Goal: Transaction & Acquisition: Purchase product/service

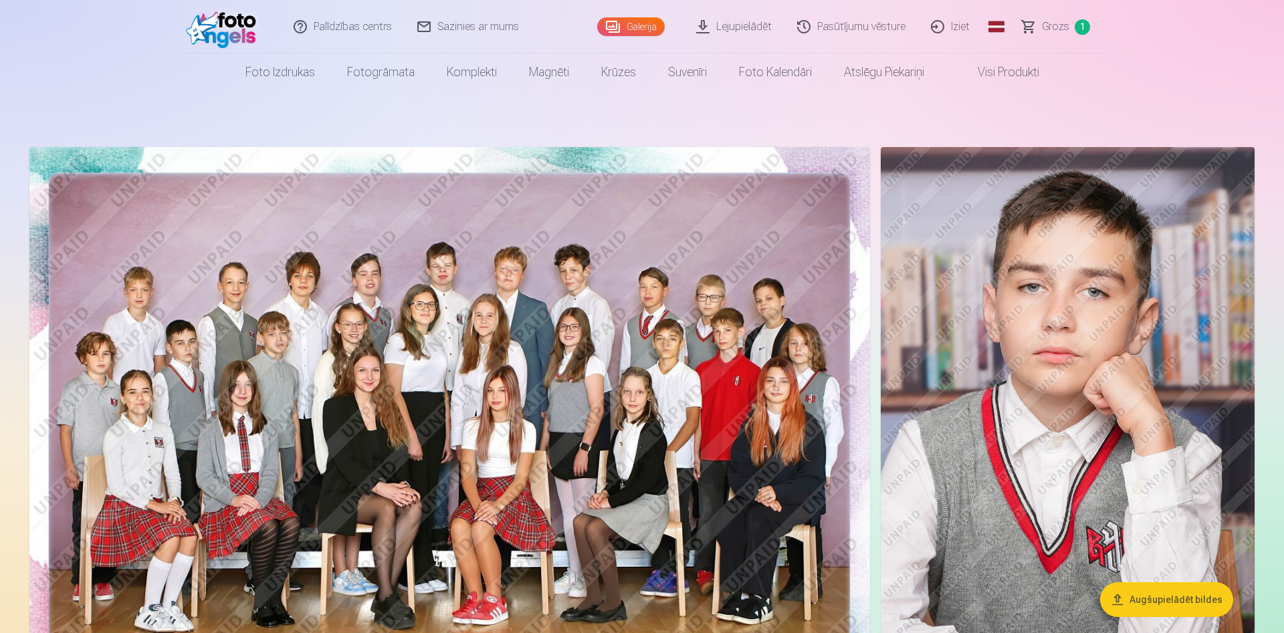
click at [1058, 35] on link "Grozs 1" at bounding box center [1057, 26] width 94 height 53
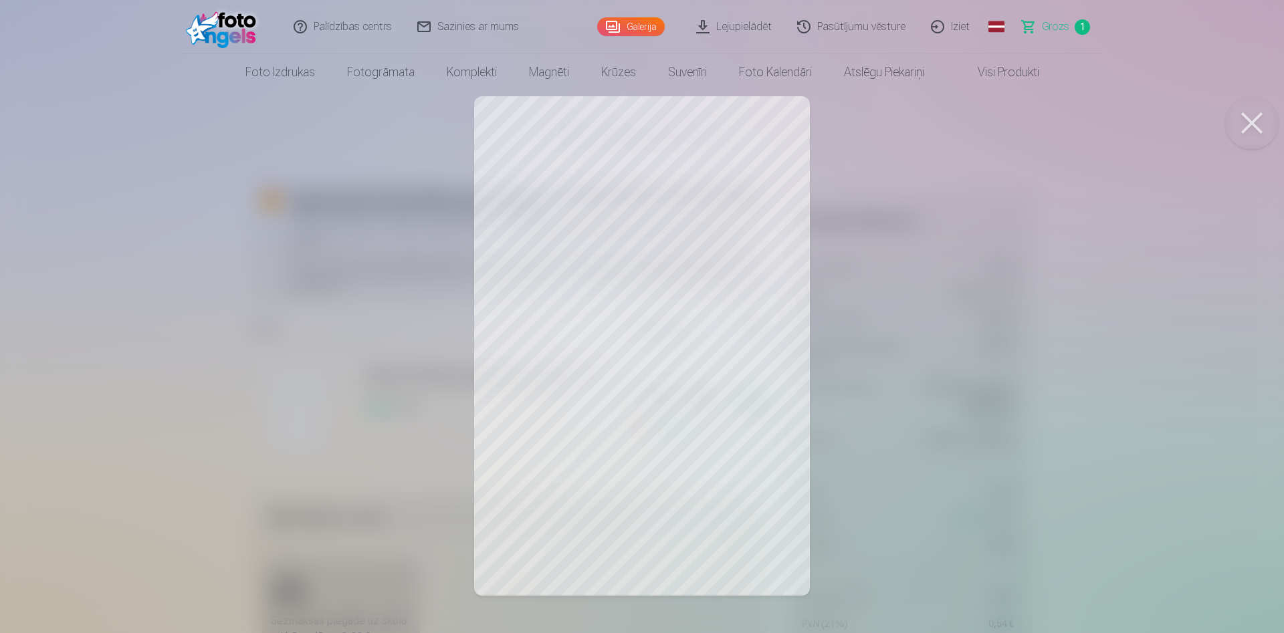
click at [1268, 123] on button at bounding box center [1251, 122] width 53 height 53
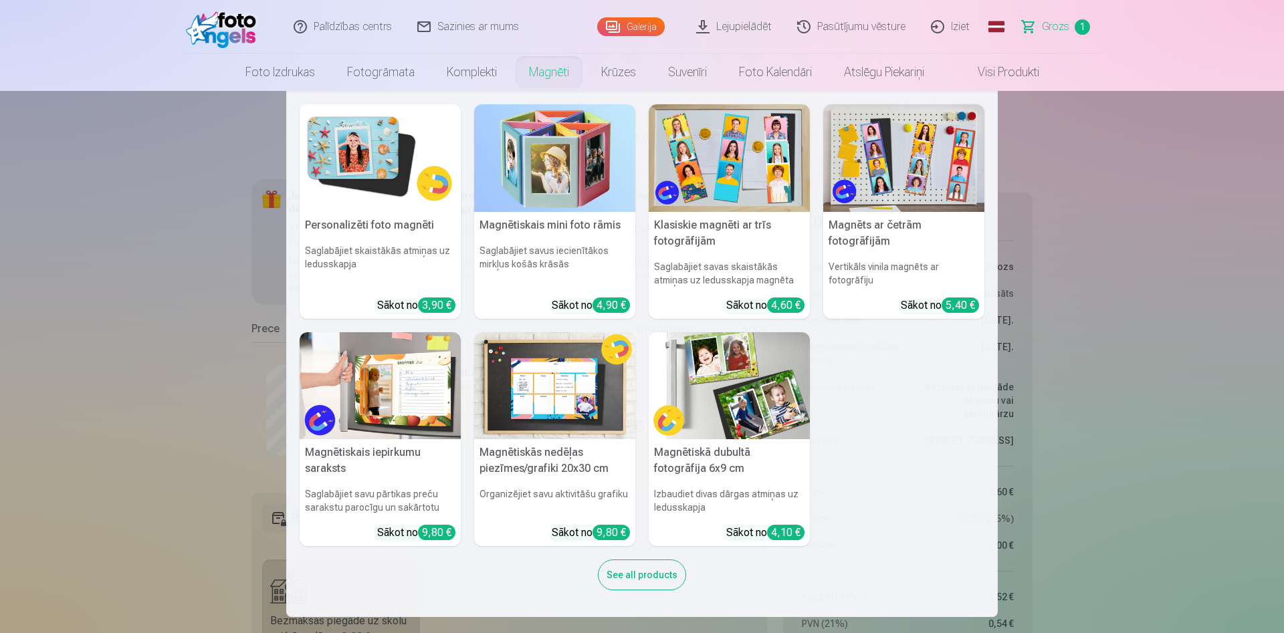
click at [560, 74] on link "Magnēti" at bounding box center [549, 71] width 72 height 37
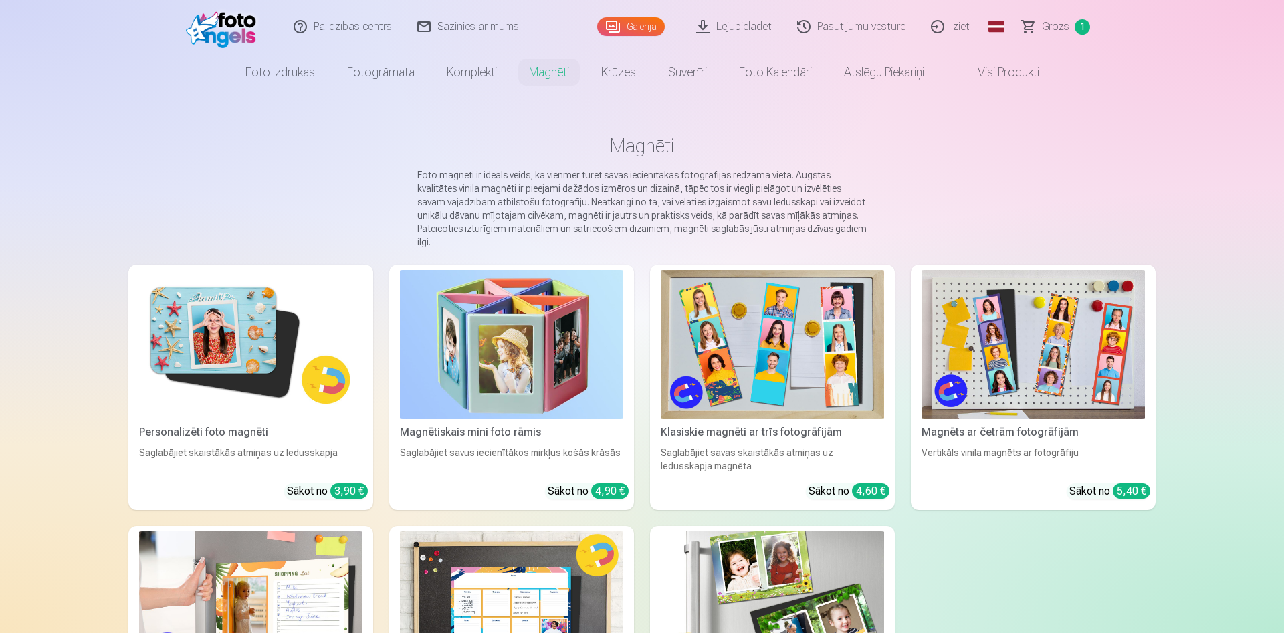
click at [247, 332] on img at bounding box center [250, 344] width 223 height 149
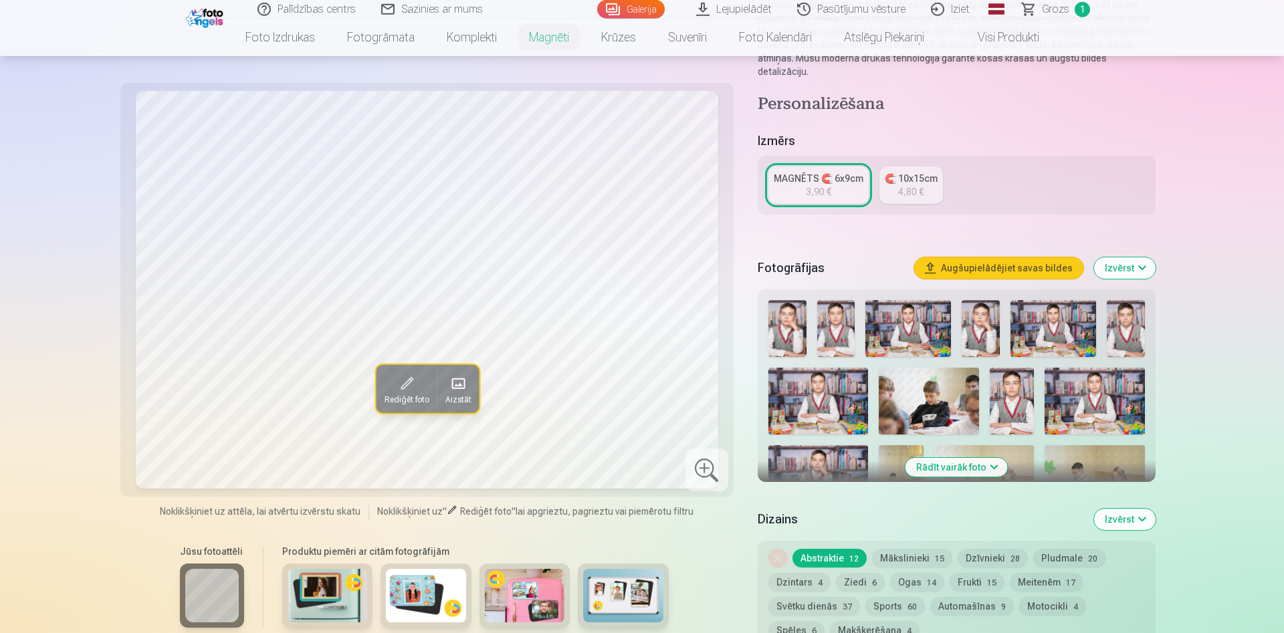
scroll to position [341, 0]
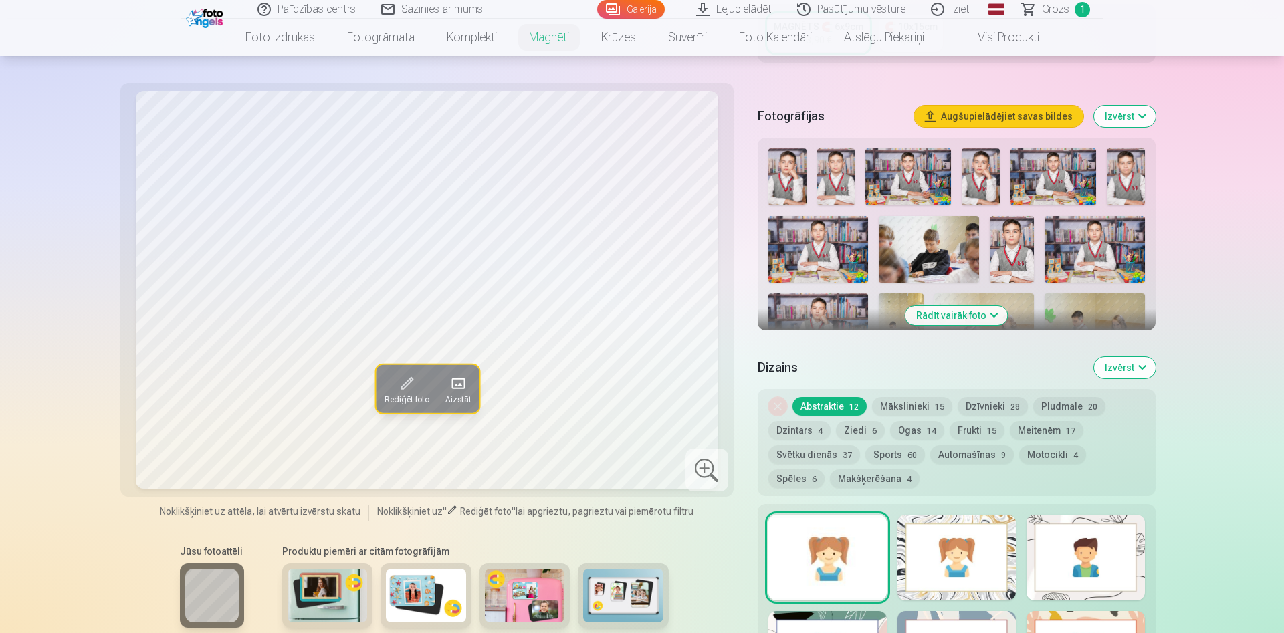
click at [987, 306] on button "Rādīt vairāk foto" at bounding box center [956, 315] width 102 height 19
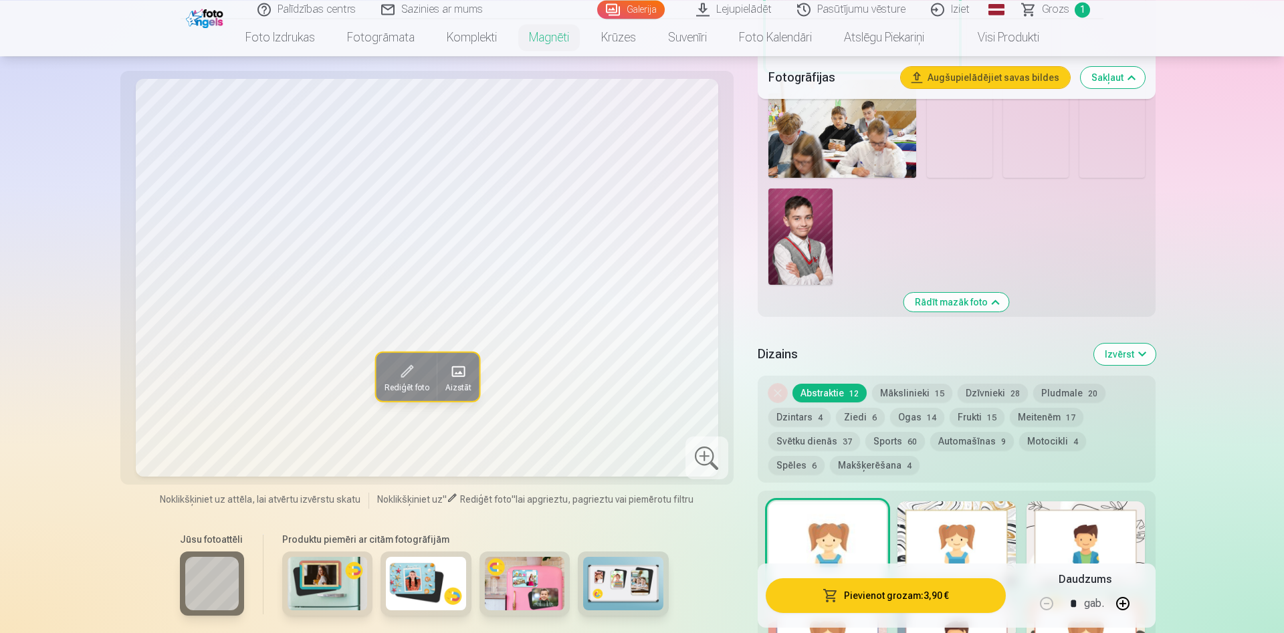
scroll to position [1227, 0]
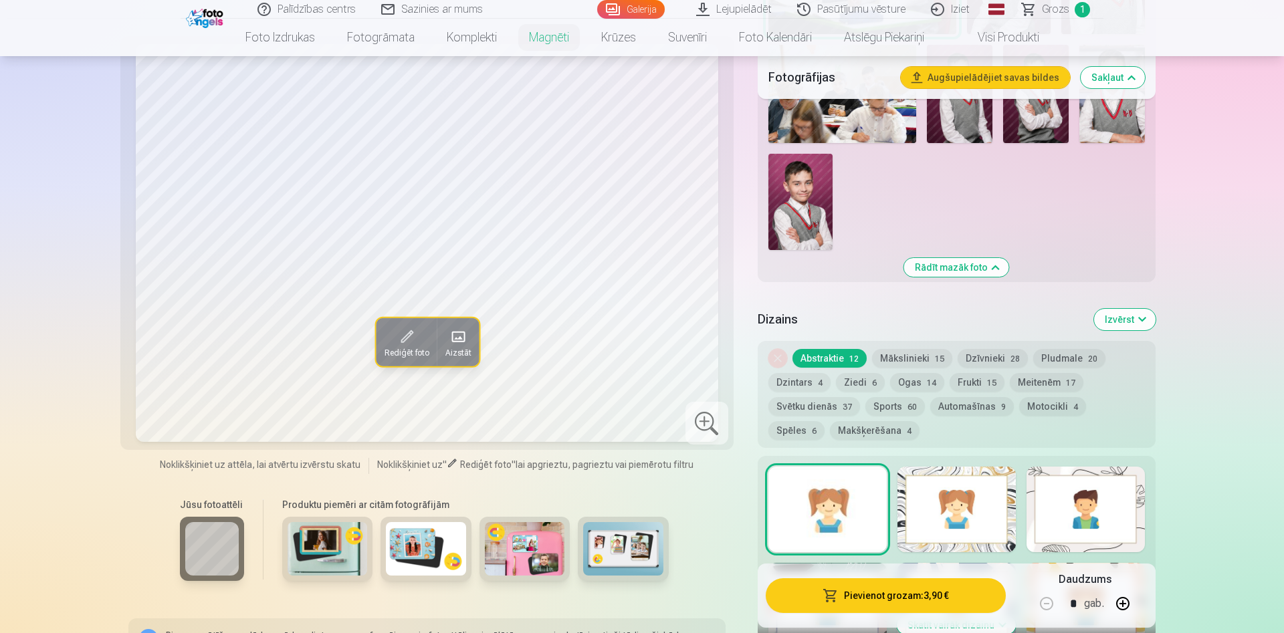
click at [800, 193] on img at bounding box center [800, 202] width 64 height 96
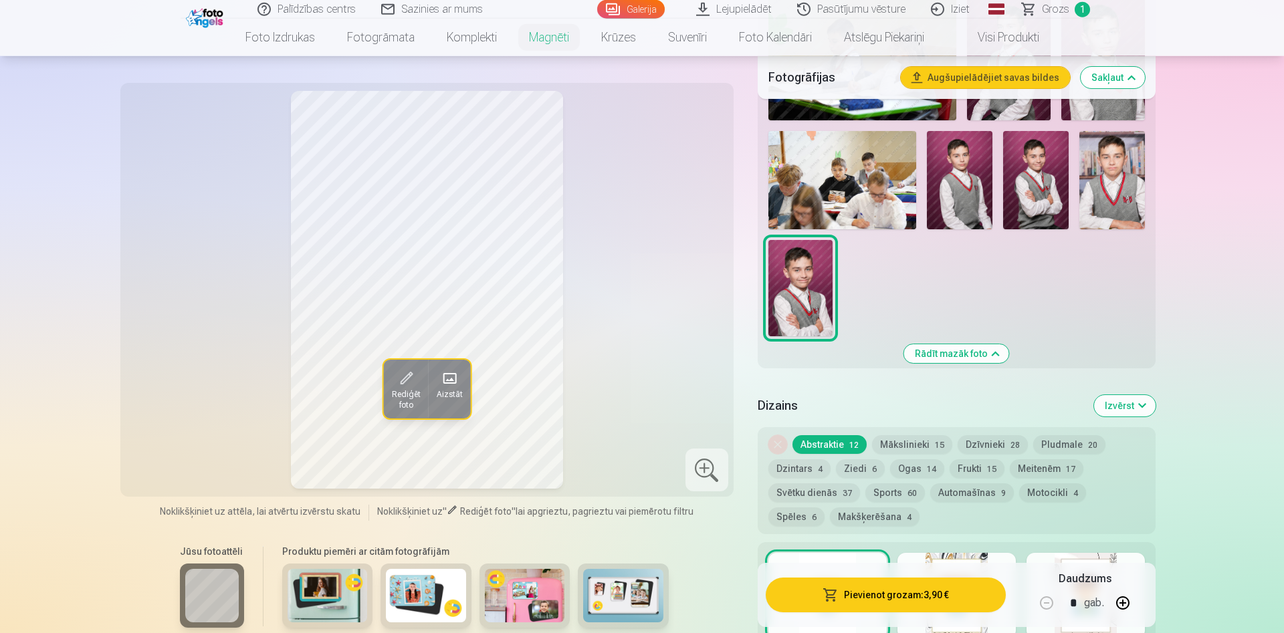
scroll to position [1091, 0]
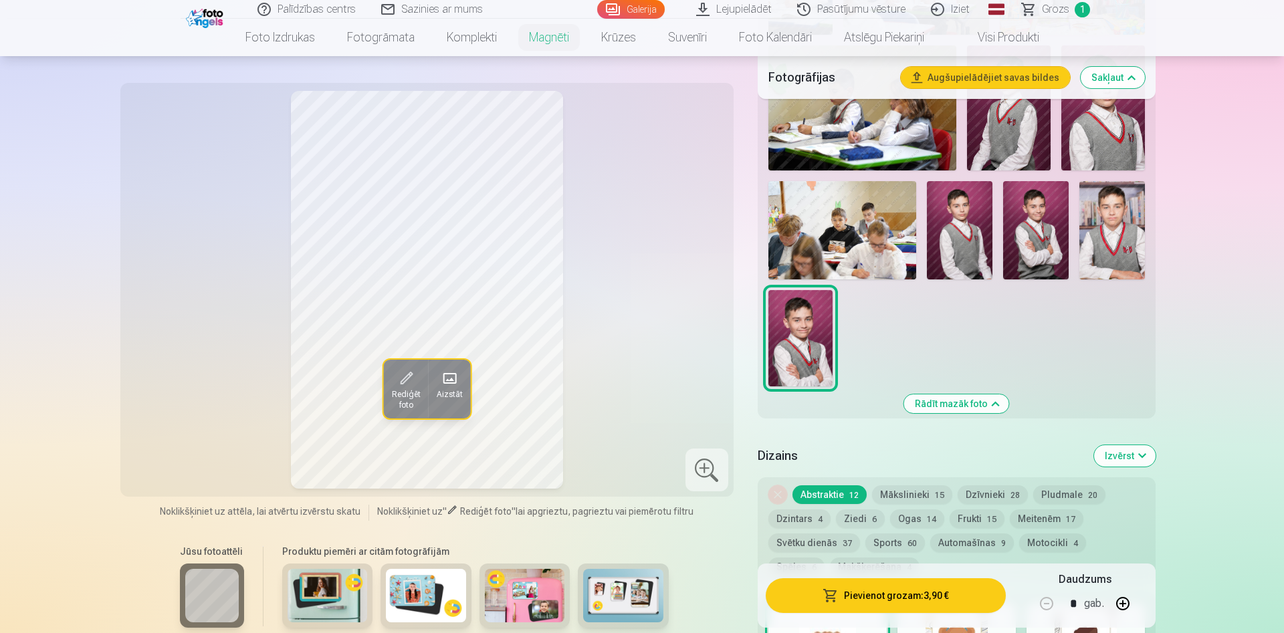
click at [1098, 223] on img at bounding box center [1112, 230] width 66 height 98
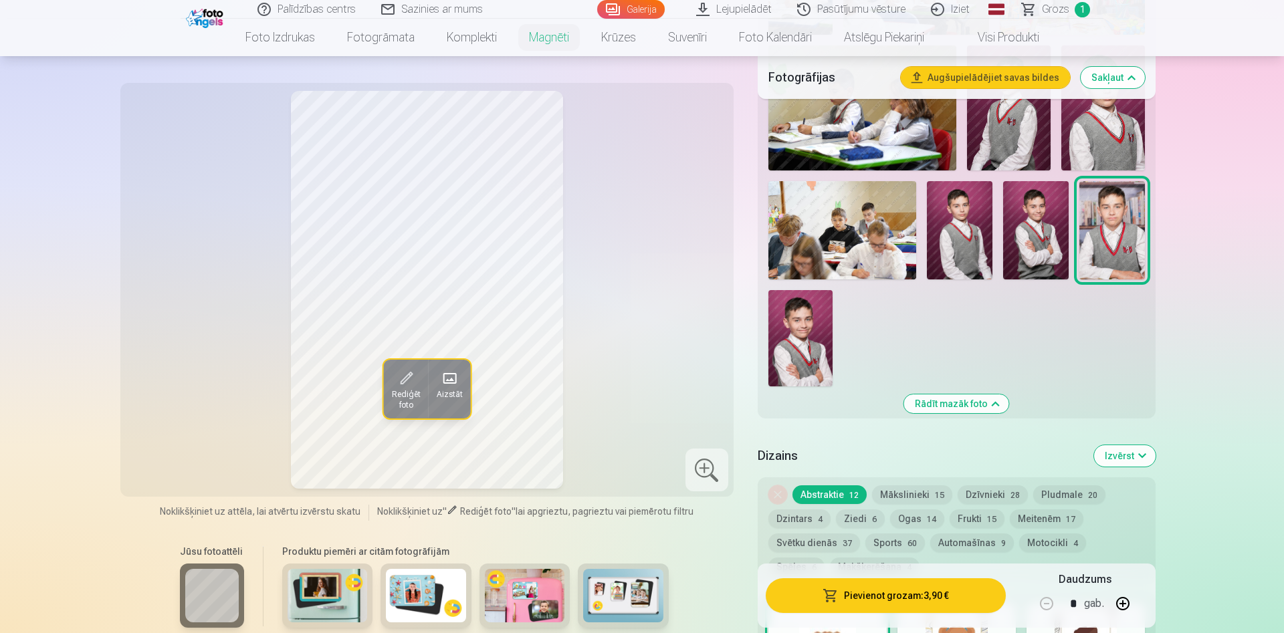
click at [1040, 214] on img at bounding box center [1036, 230] width 66 height 98
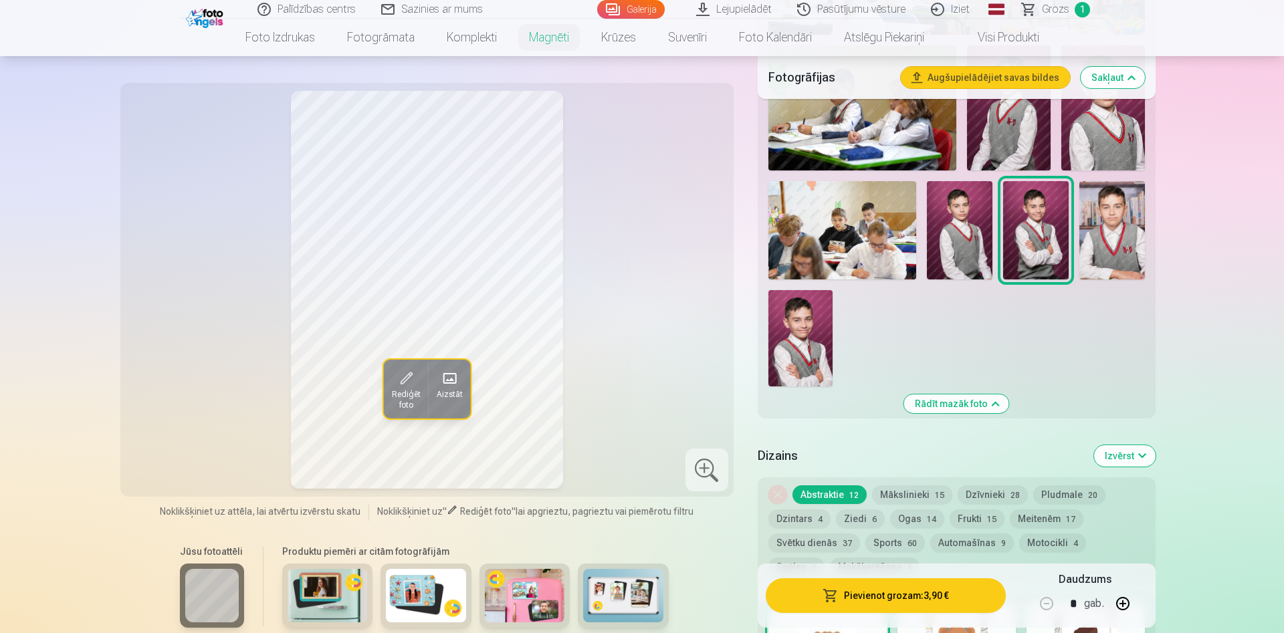
click at [976, 223] on img at bounding box center [960, 230] width 66 height 98
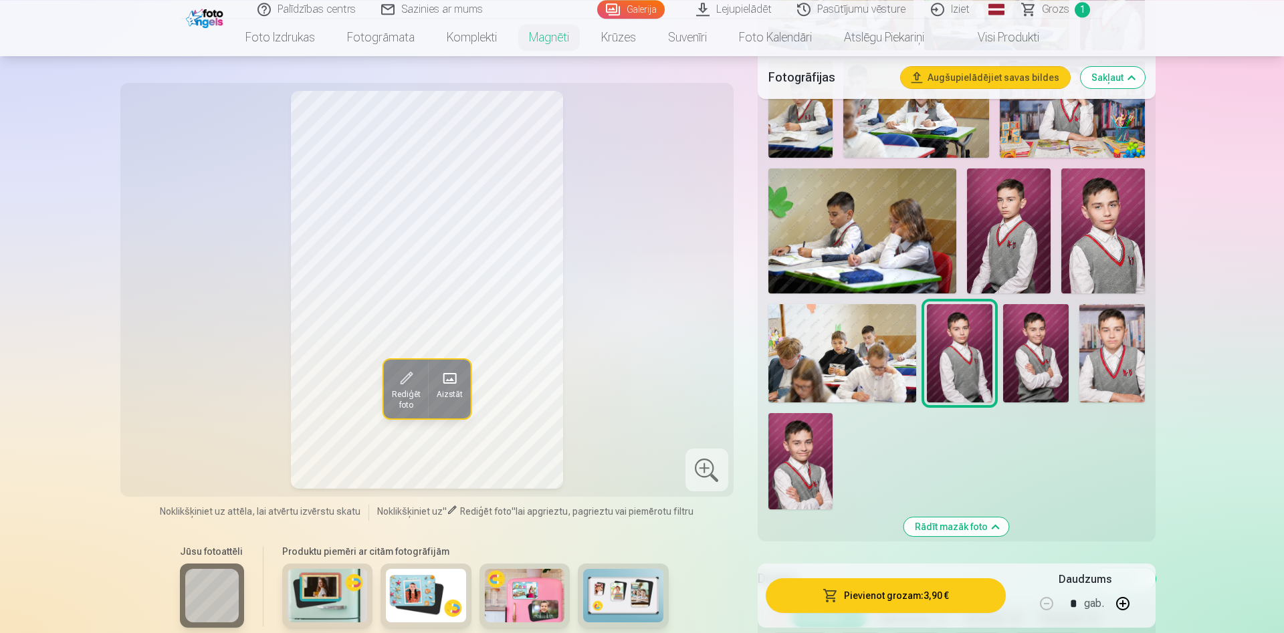
scroll to position [955, 0]
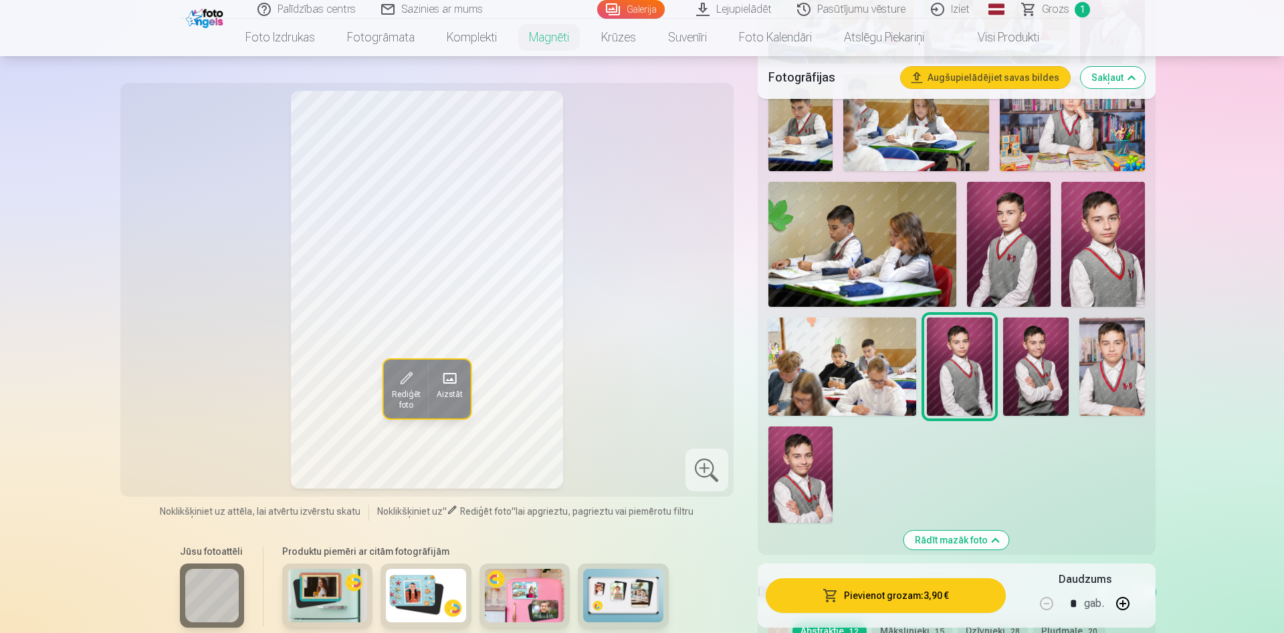
click at [871, 328] on img at bounding box center [842, 367] width 148 height 98
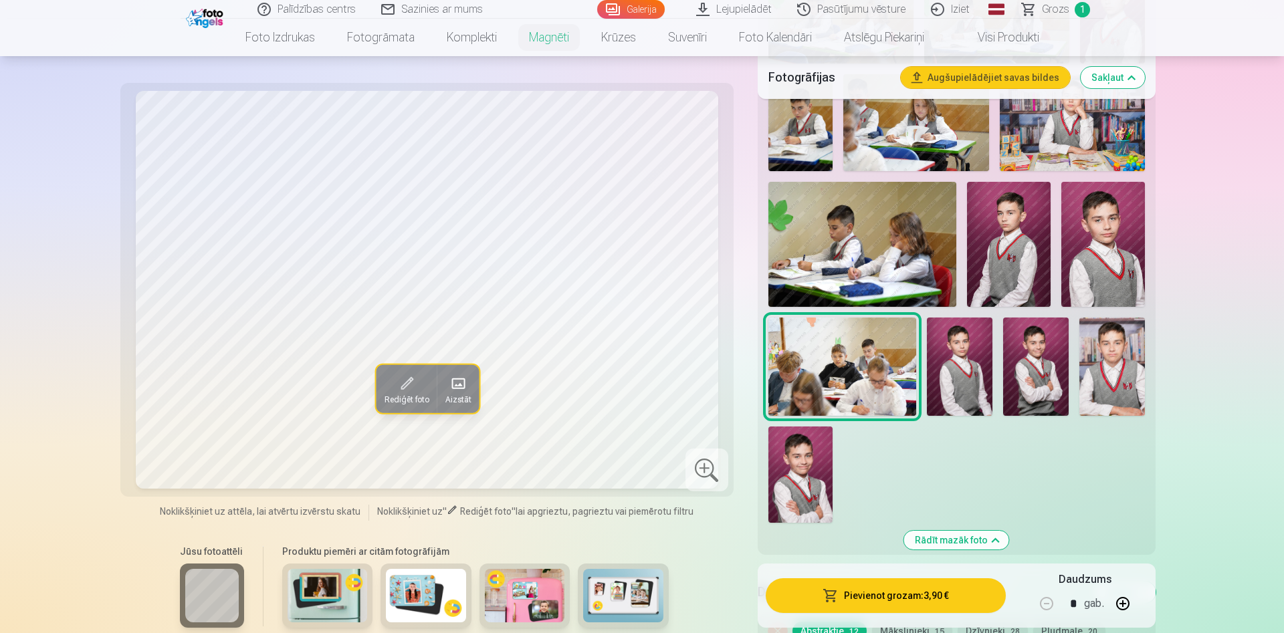
click at [862, 218] on img at bounding box center [862, 244] width 188 height 125
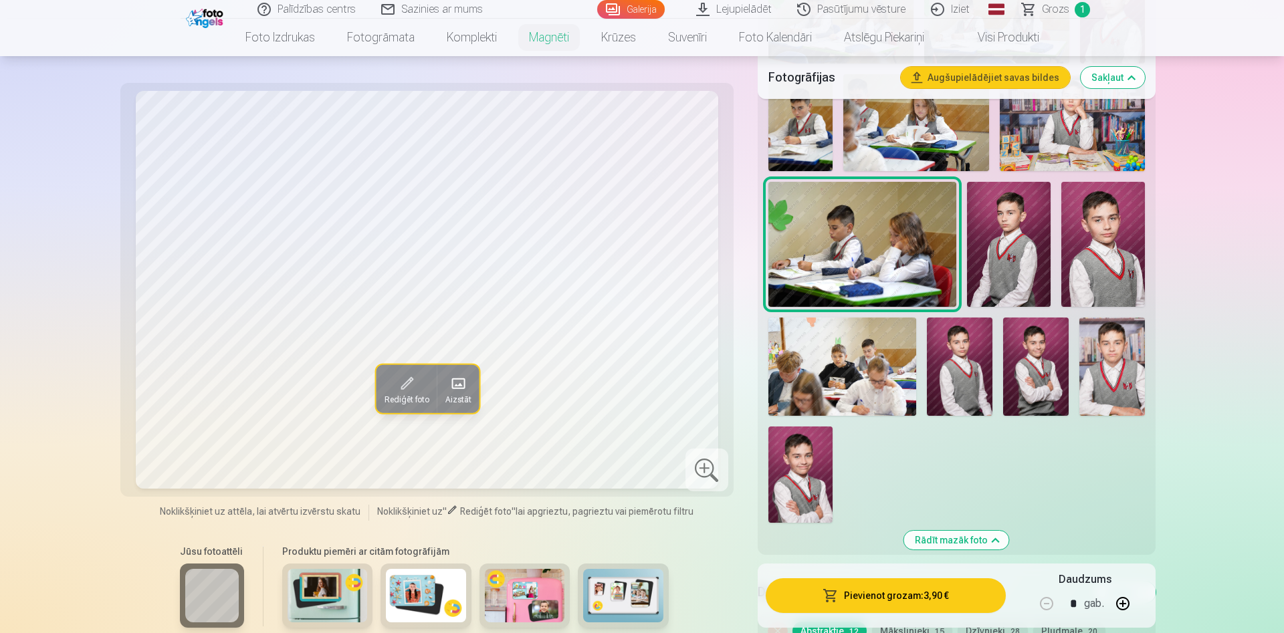
click at [1004, 249] on img at bounding box center [1009, 245] width 84 height 126
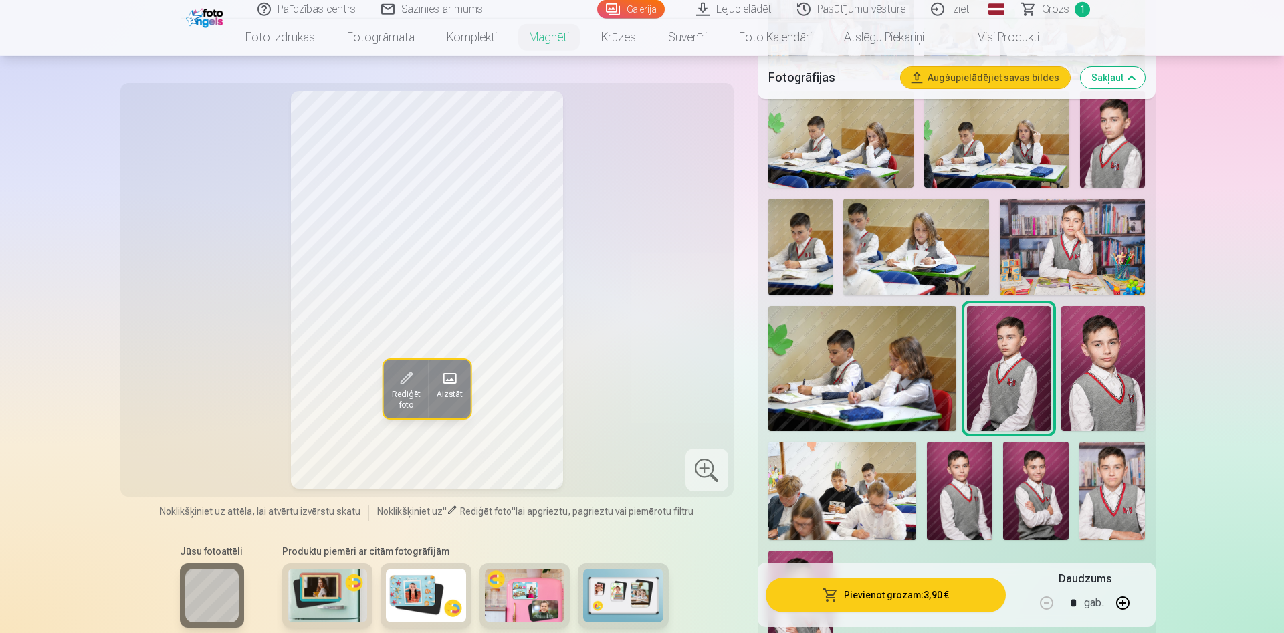
scroll to position [818, 0]
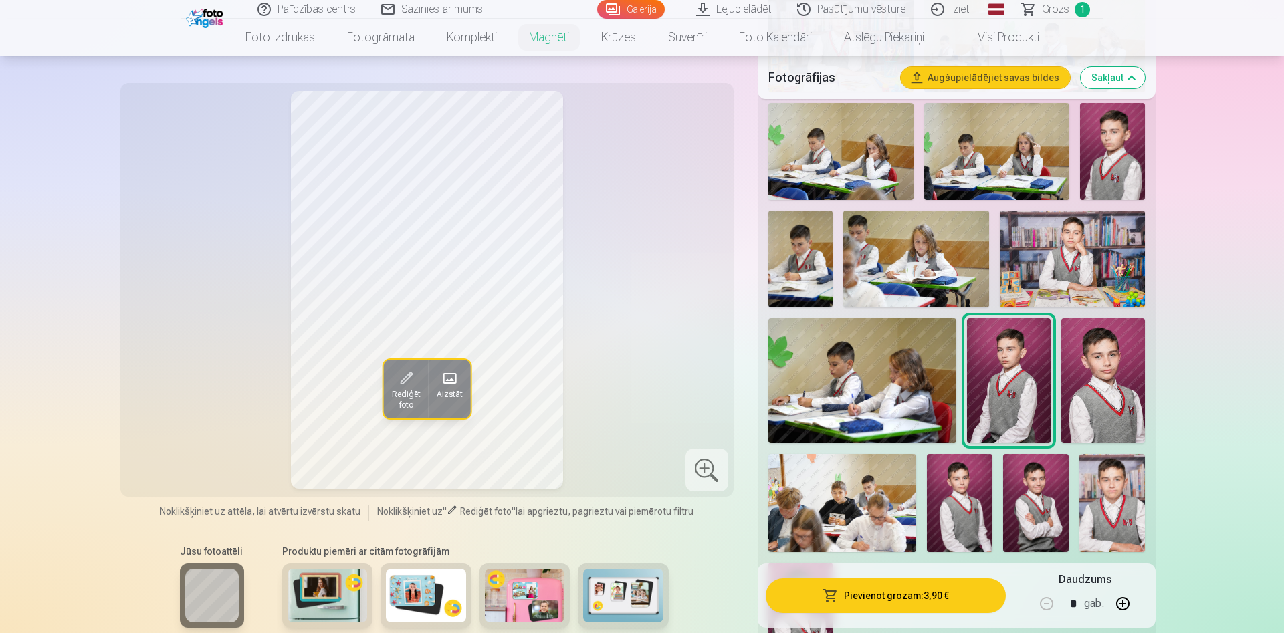
click at [931, 231] on img at bounding box center [915, 259] width 145 height 97
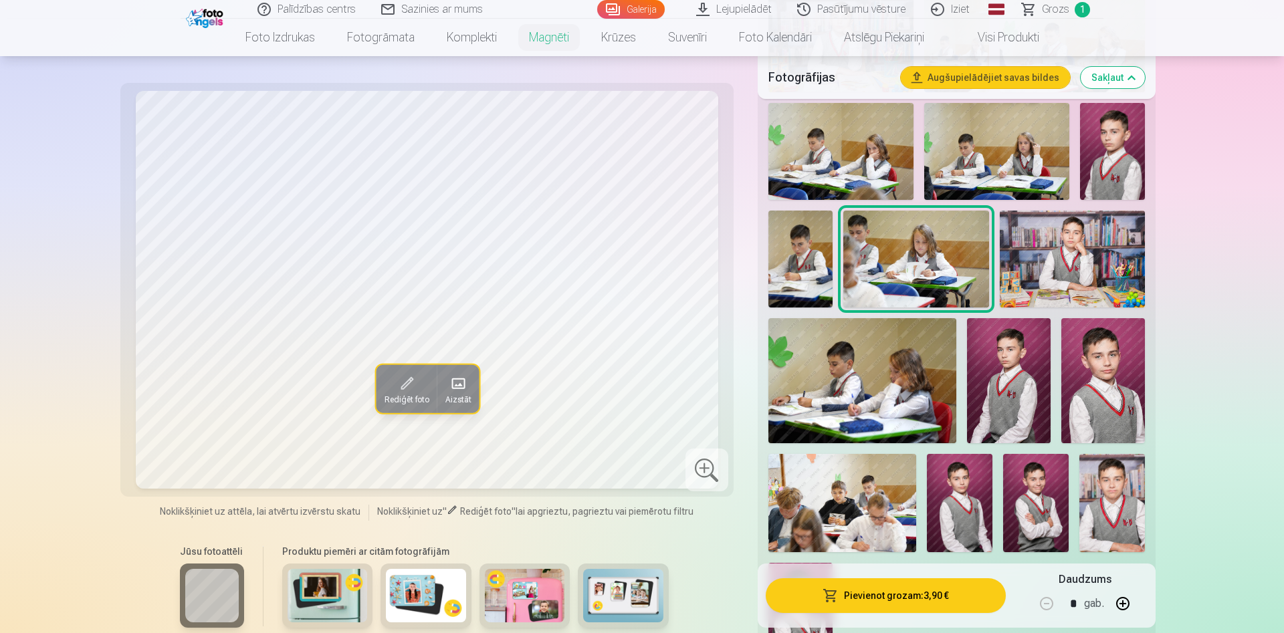
click at [778, 243] on img at bounding box center [800, 259] width 65 height 97
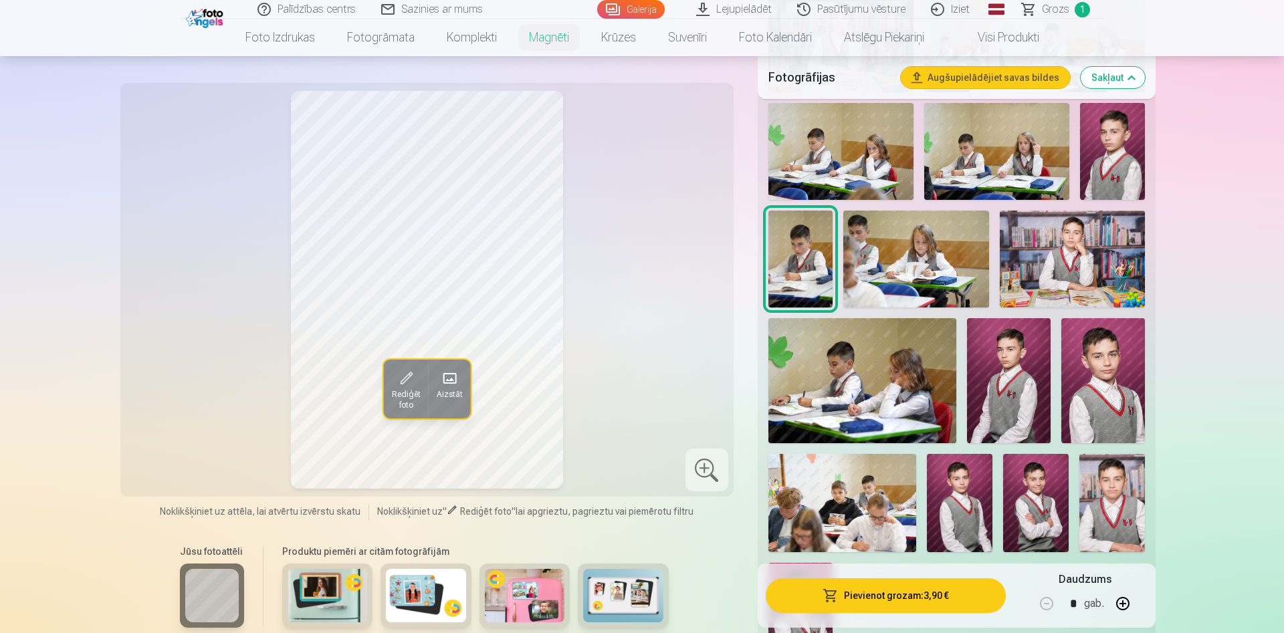
click at [1026, 247] on img at bounding box center [1072, 259] width 145 height 97
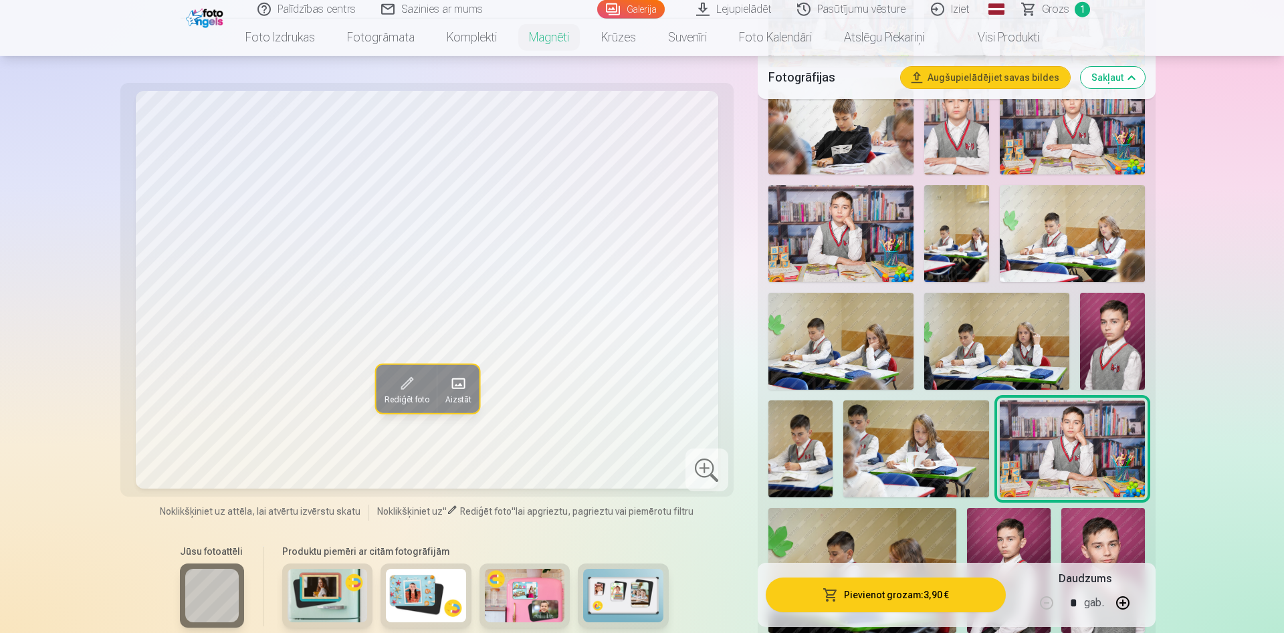
scroll to position [614, 0]
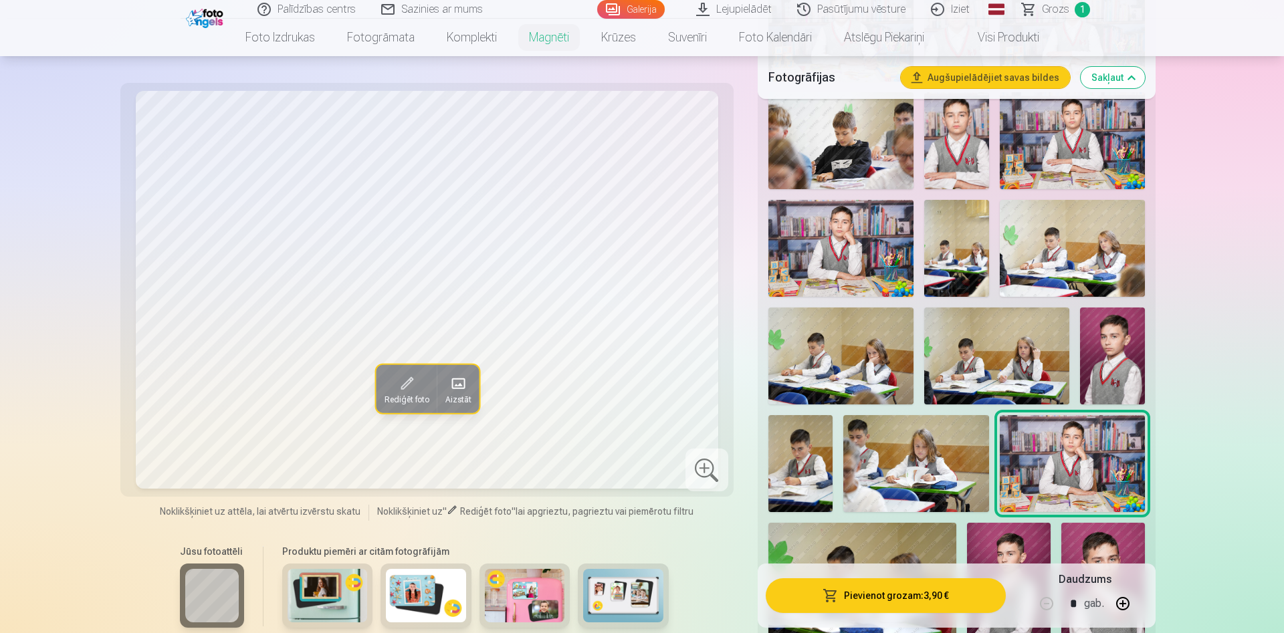
click at [1008, 323] on img at bounding box center [996, 356] width 145 height 97
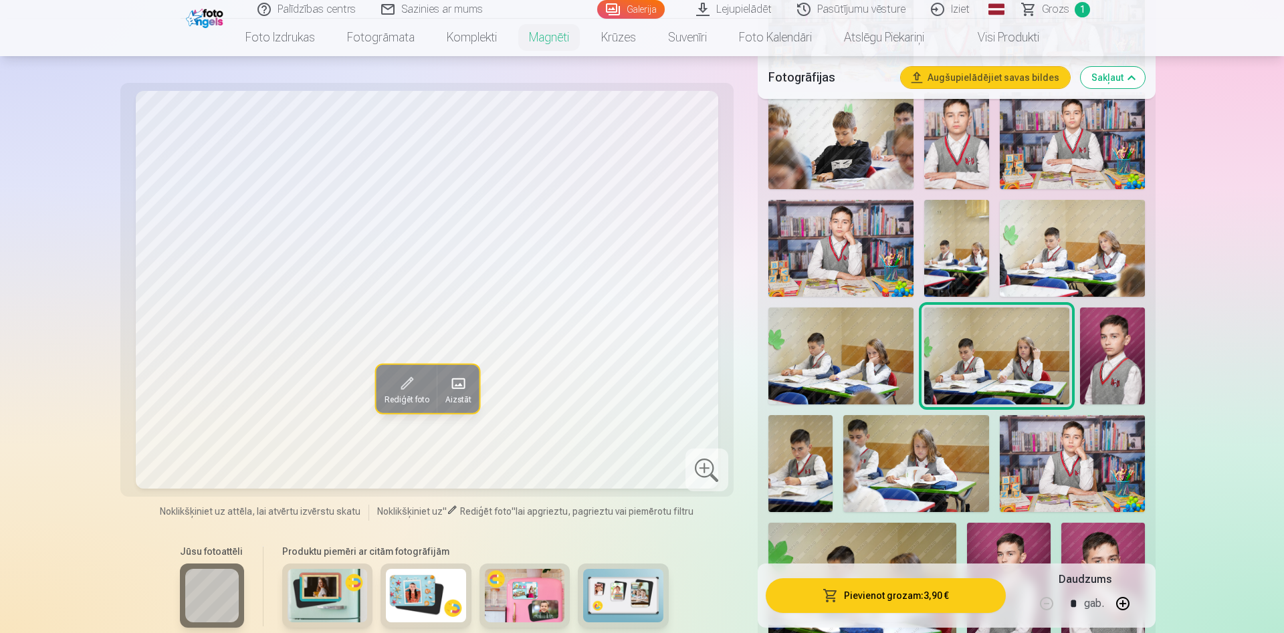
click at [799, 349] on img at bounding box center [840, 356] width 145 height 97
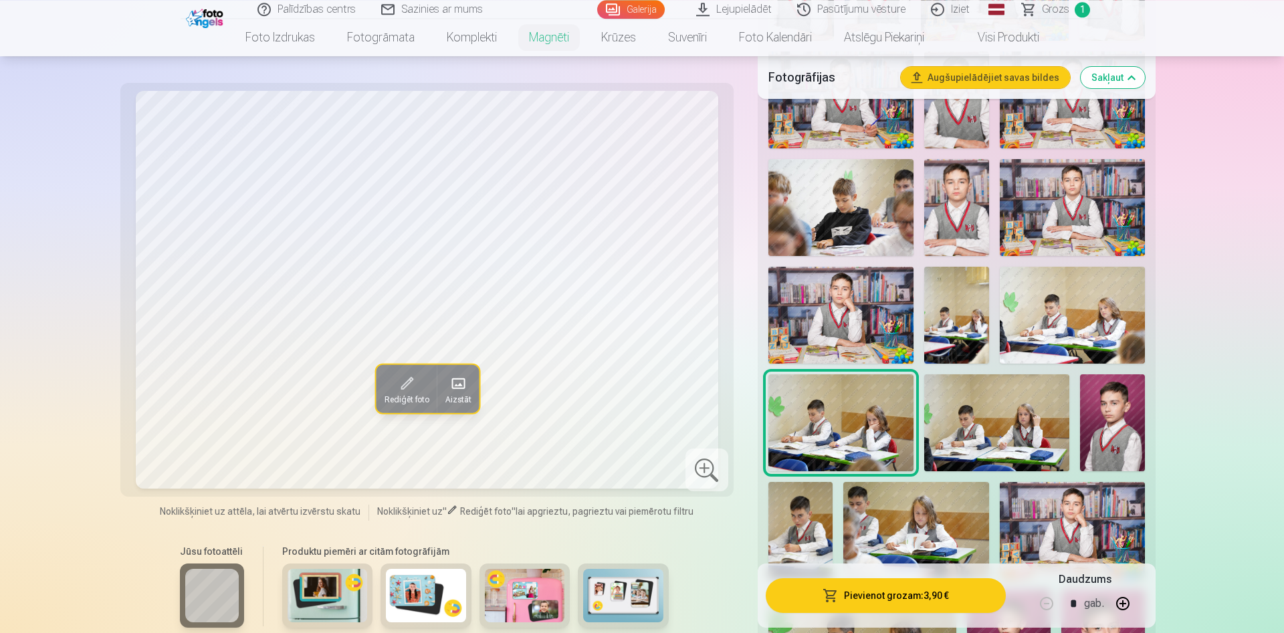
scroll to position [546, 0]
click at [1061, 316] on img at bounding box center [1072, 316] width 145 height 97
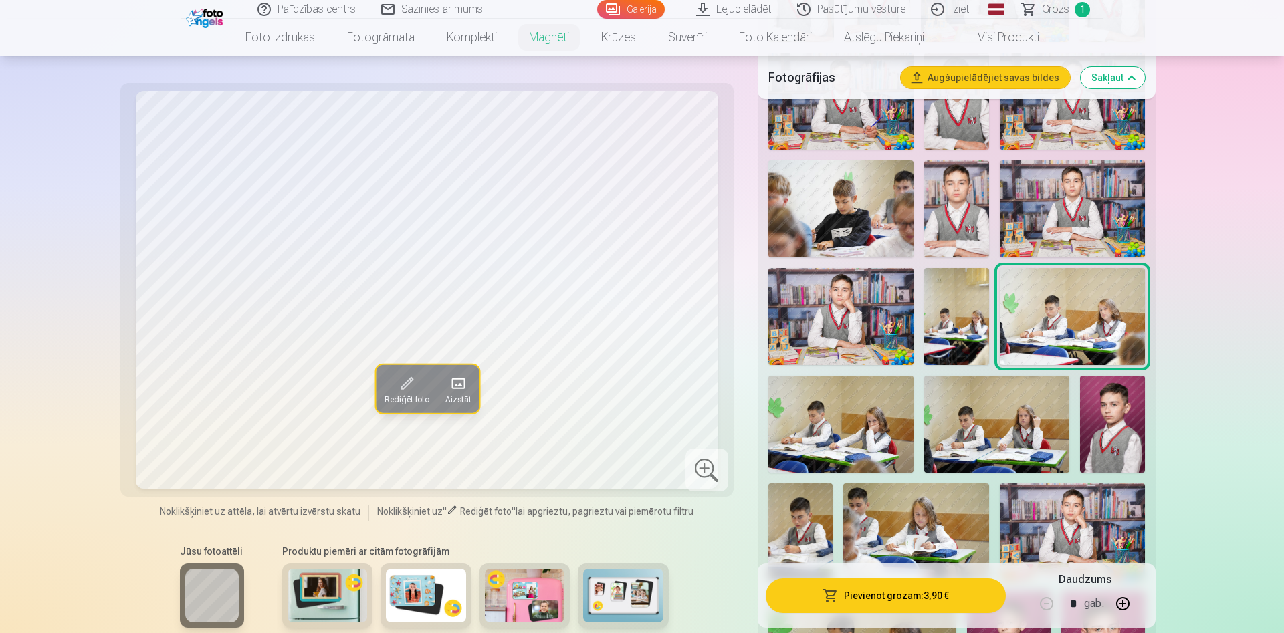
click at [962, 304] on img at bounding box center [956, 316] width 65 height 97
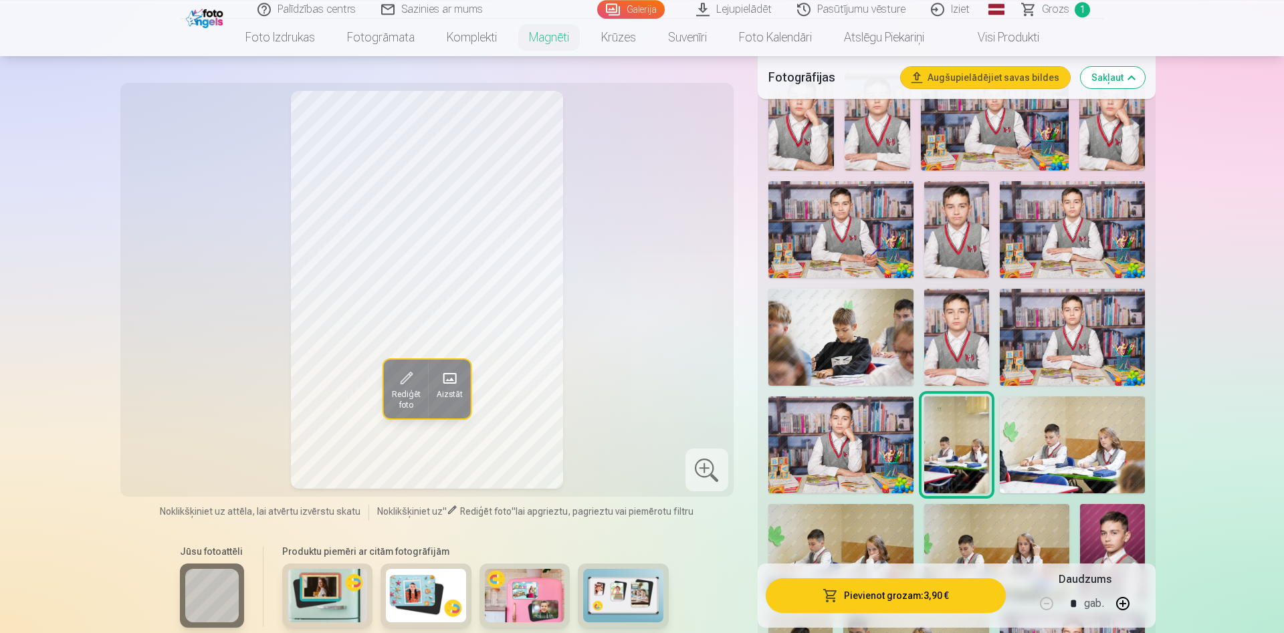
scroll to position [409, 0]
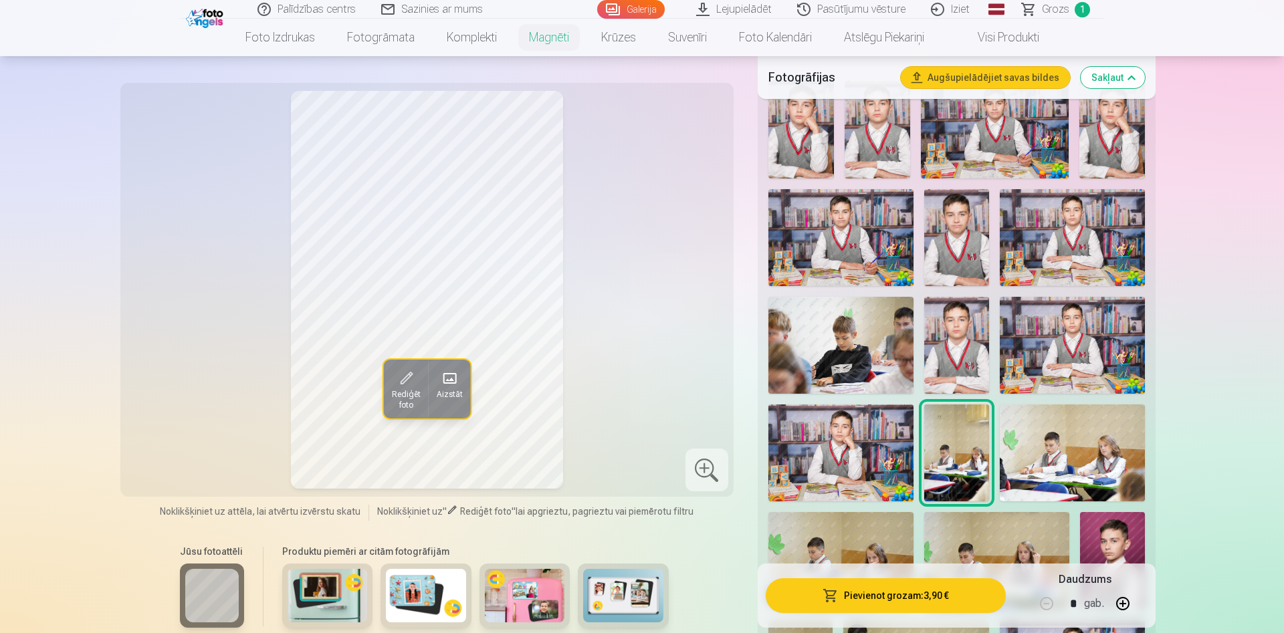
click at [873, 297] on img at bounding box center [840, 345] width 145 height 97
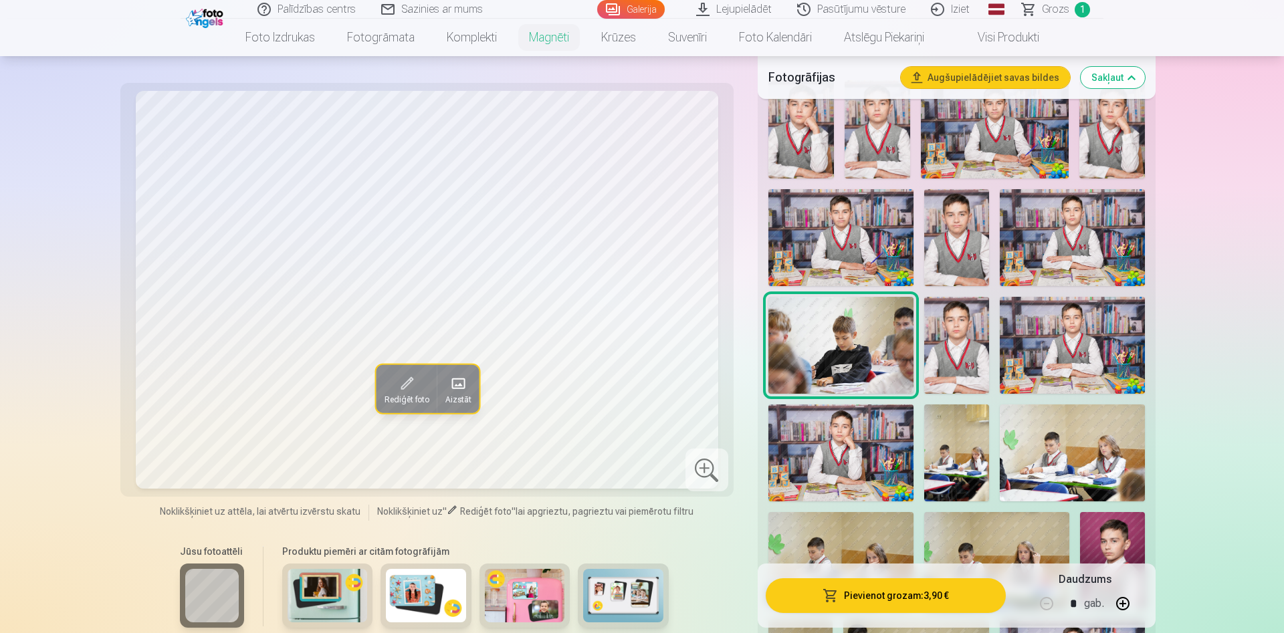
click at [890, 322] on img at bounding box center [840, 345] width 145 height 97
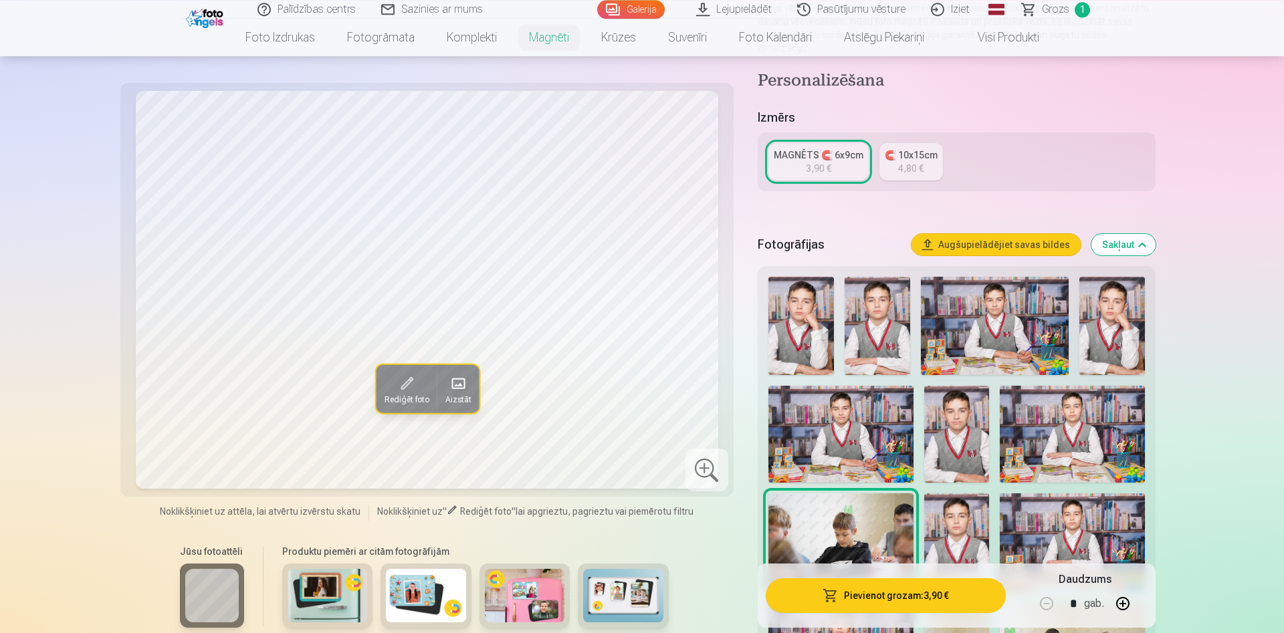
scroll to position [205, 0]
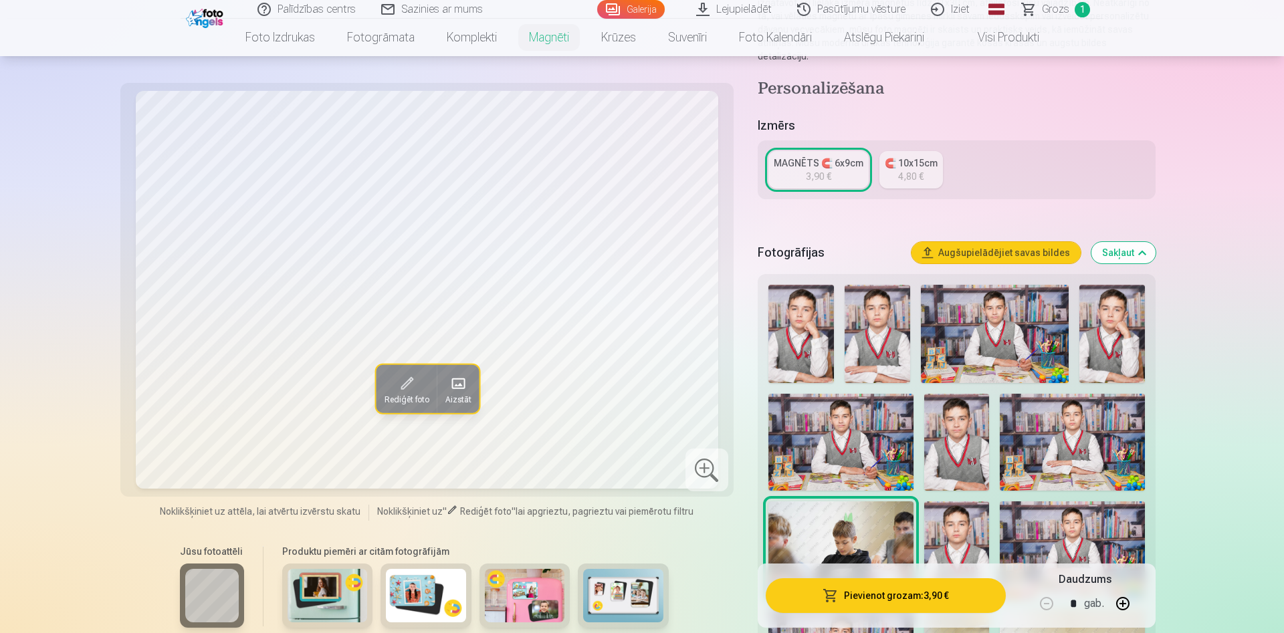
click at [805, 317] on img at bounding box center [801, 334] width 66 height 98
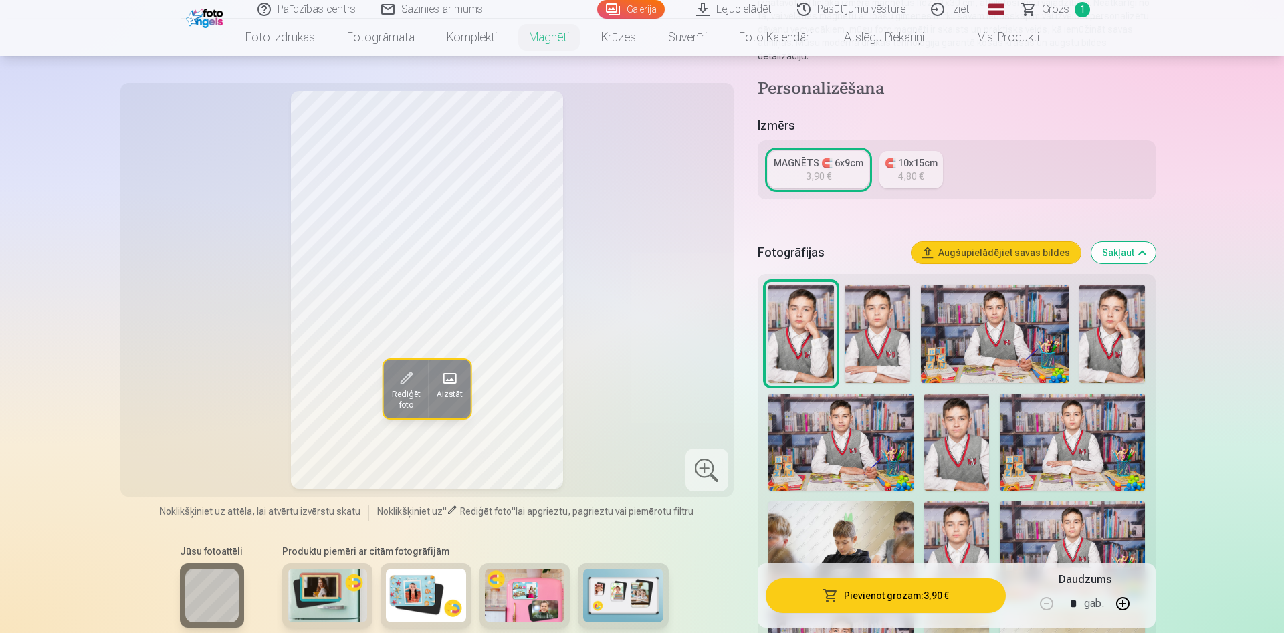
click at [866, 298] on img at bounding box center [877, 334] width 66 height 98
click at [984, 299] on img at bounding box center [995, 334] width 148 height 98
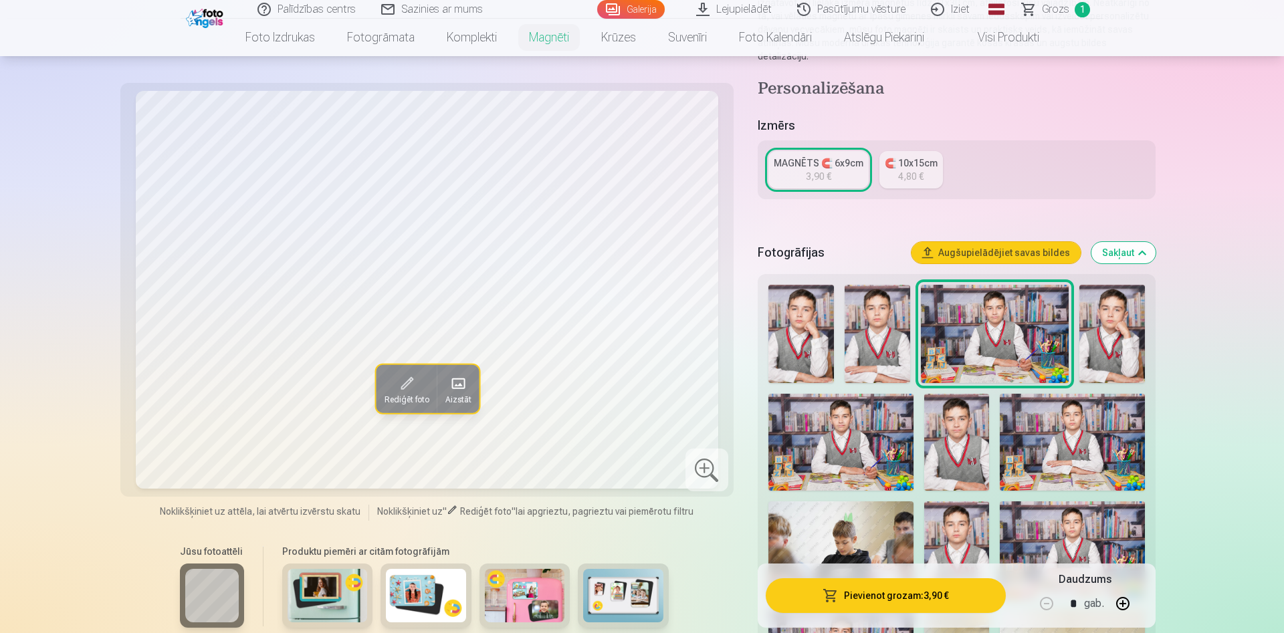
click at [1104, 296] on img at bounding box center [1112, 334] width 66 height 98
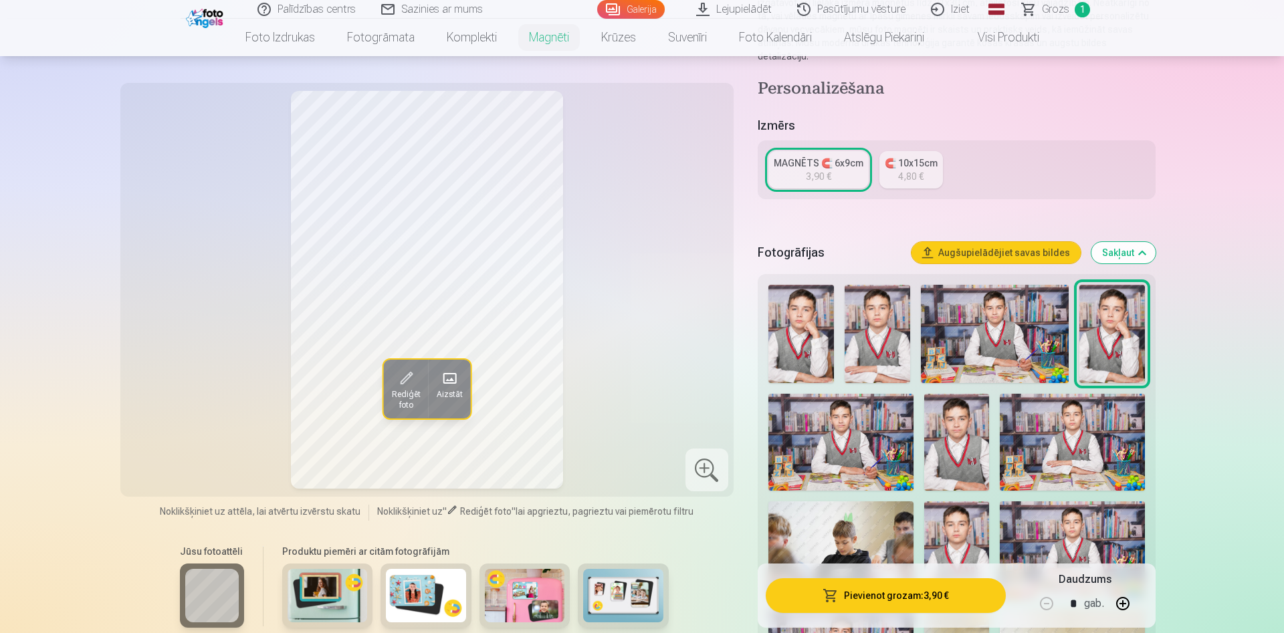
click at [848, 430] on img at bounding box center [840, 442] width 145 height 97
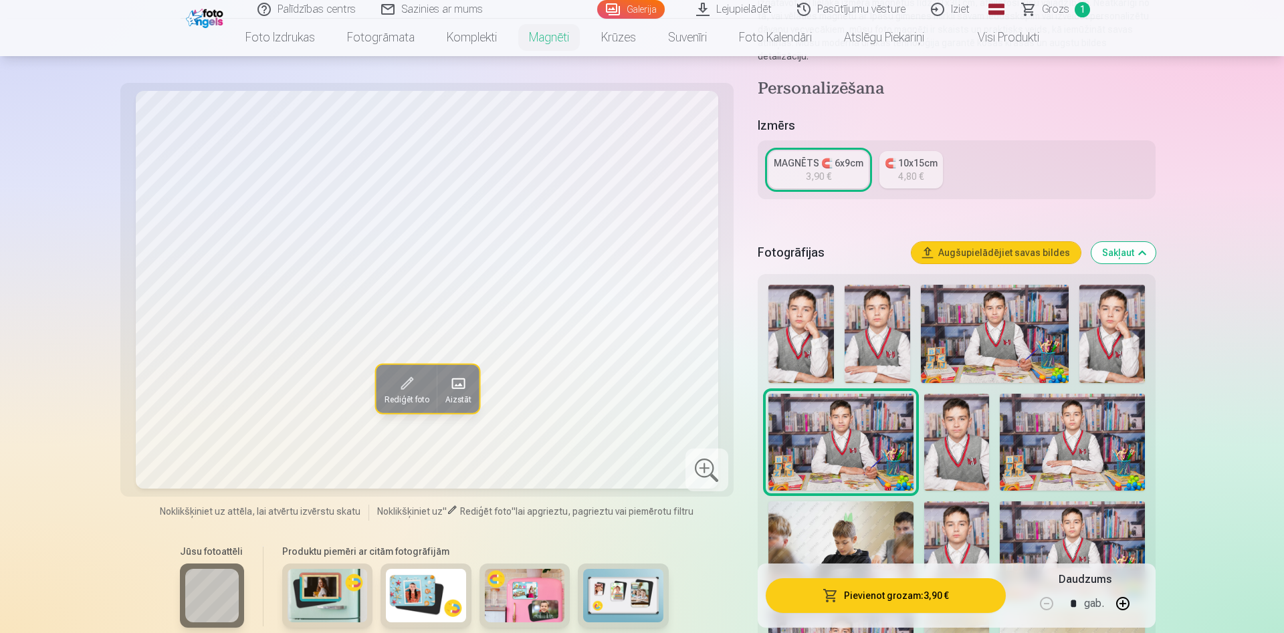
click at [970, 452] on img at bounding box center [956, 442] width 65 height 97
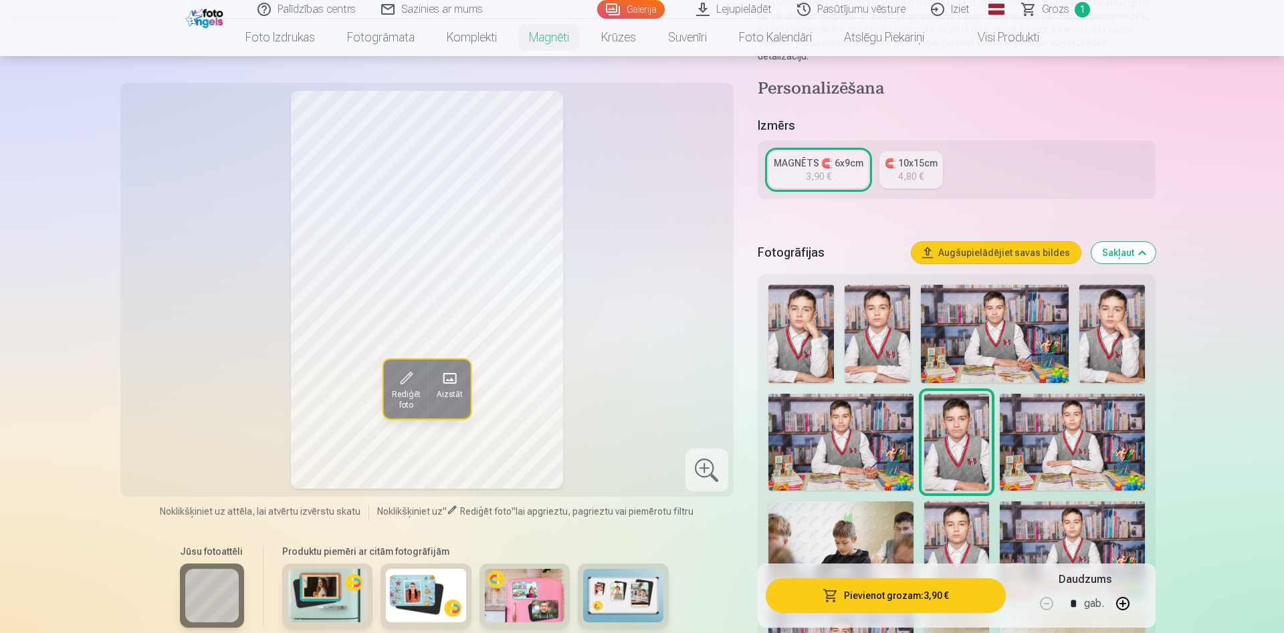
click at [1043, 413] on img at bounding box center [1072, 442] width 145 height 97
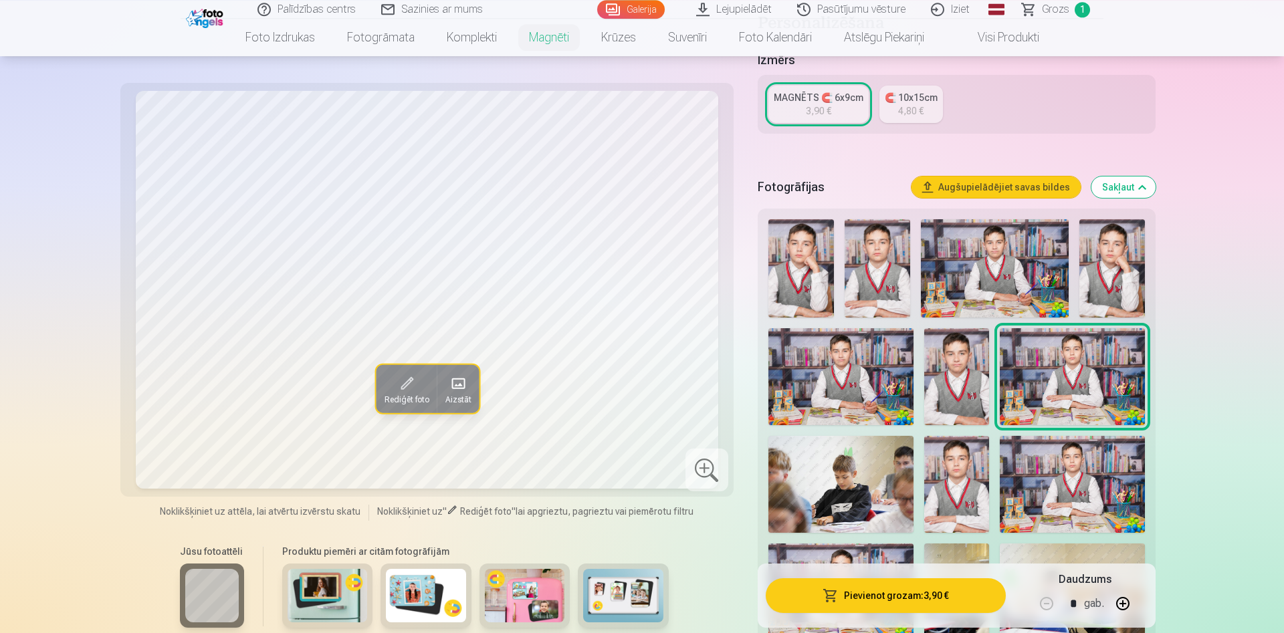
scroll to position [341, 0]
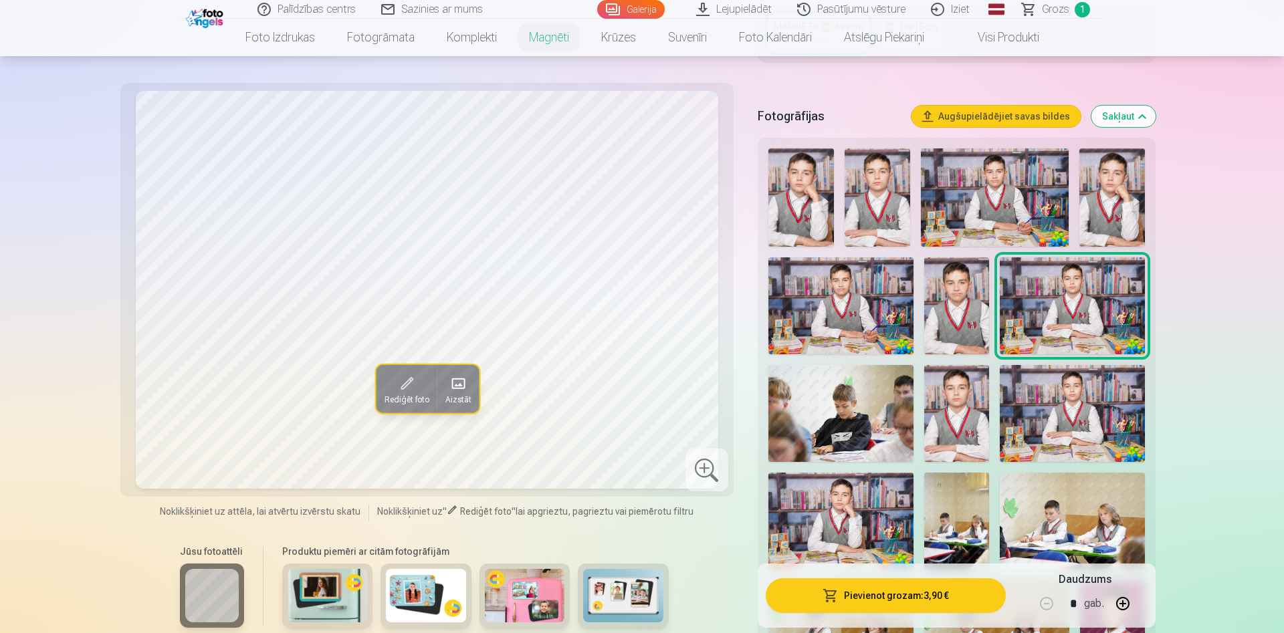
click at [949, 395] on img at bounding box center [956, 413] width 65 height 97
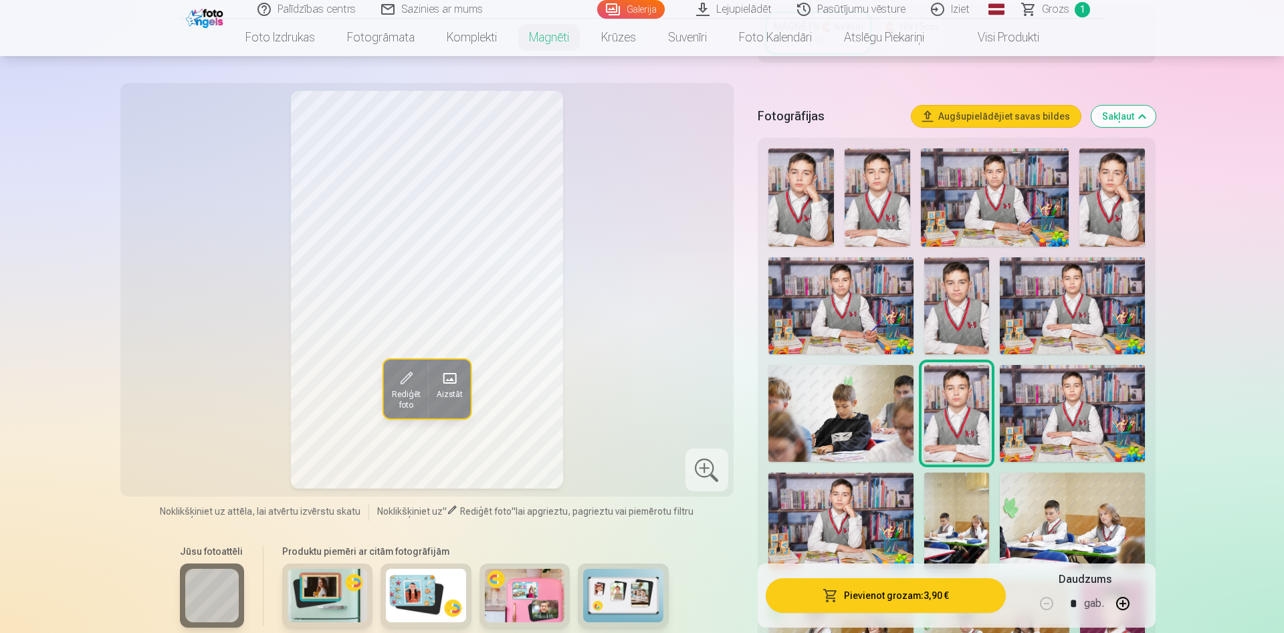
click at [1030, 386] on img at bounding box center [1072, 413] width 145 height 97
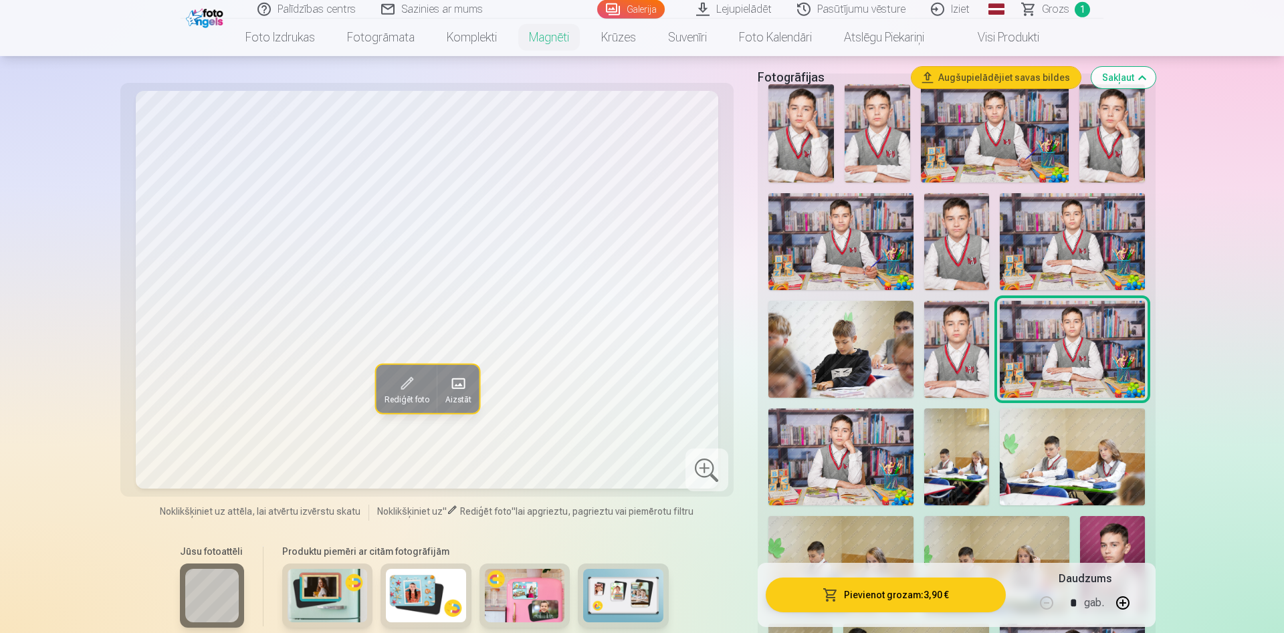
scroll to position [409, 0]
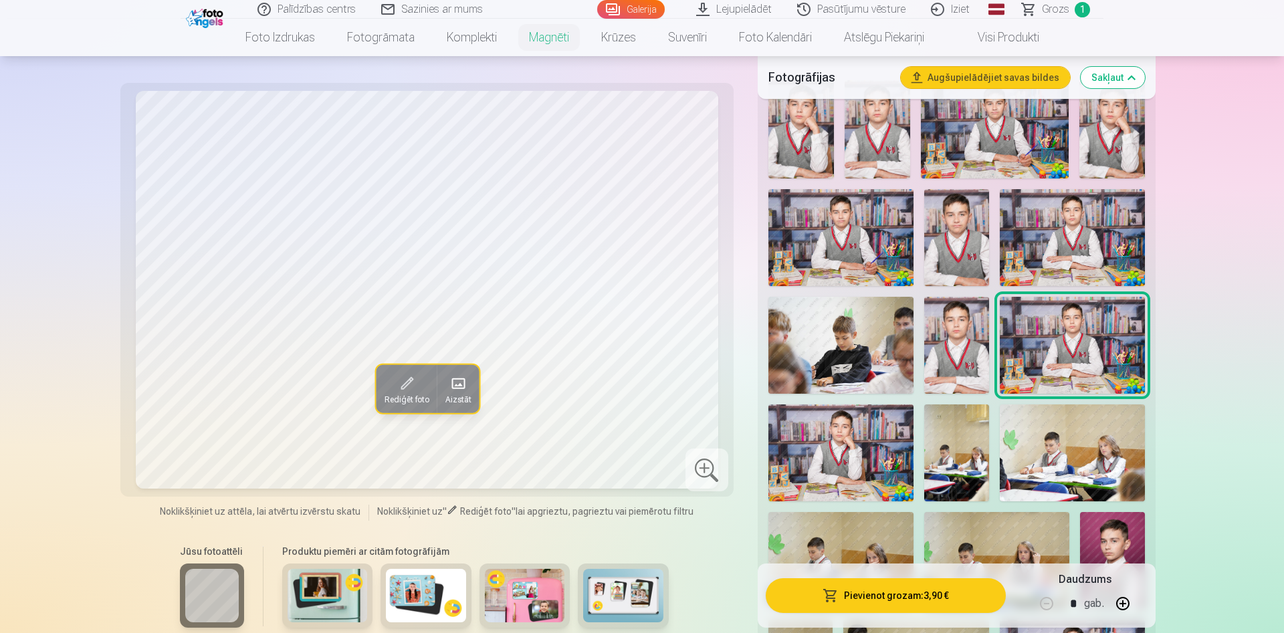
click at [800, 428] on img at bounding box center [840, 452] width 145 height 97
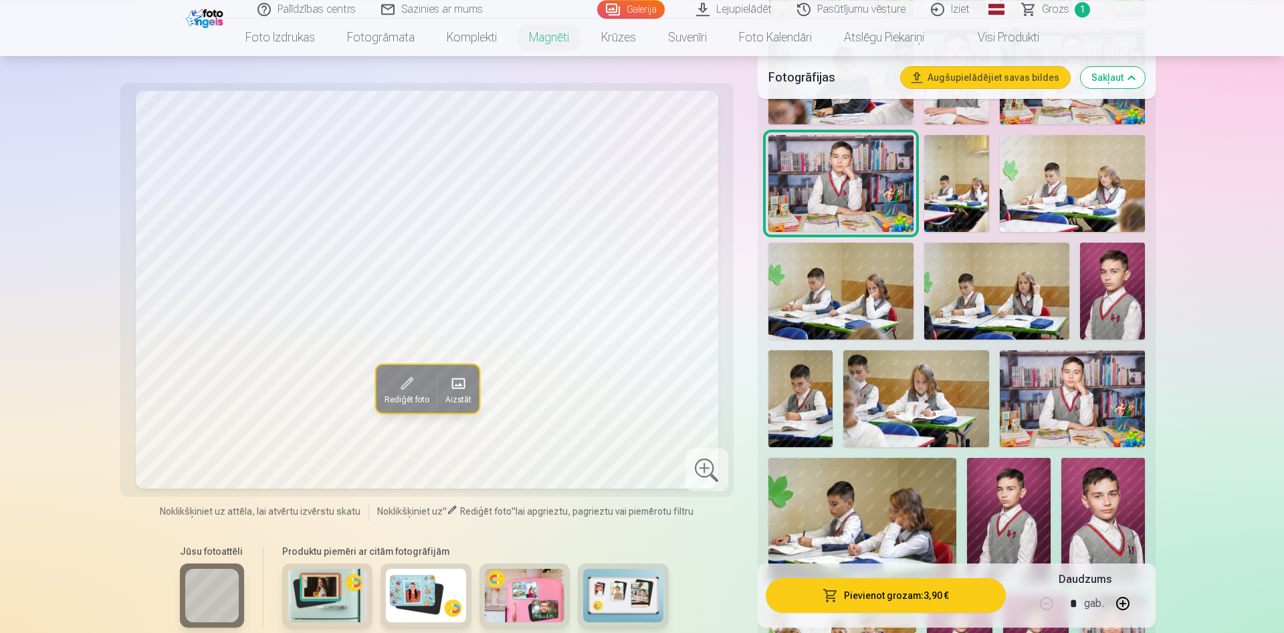
scroll to position [682, 0]
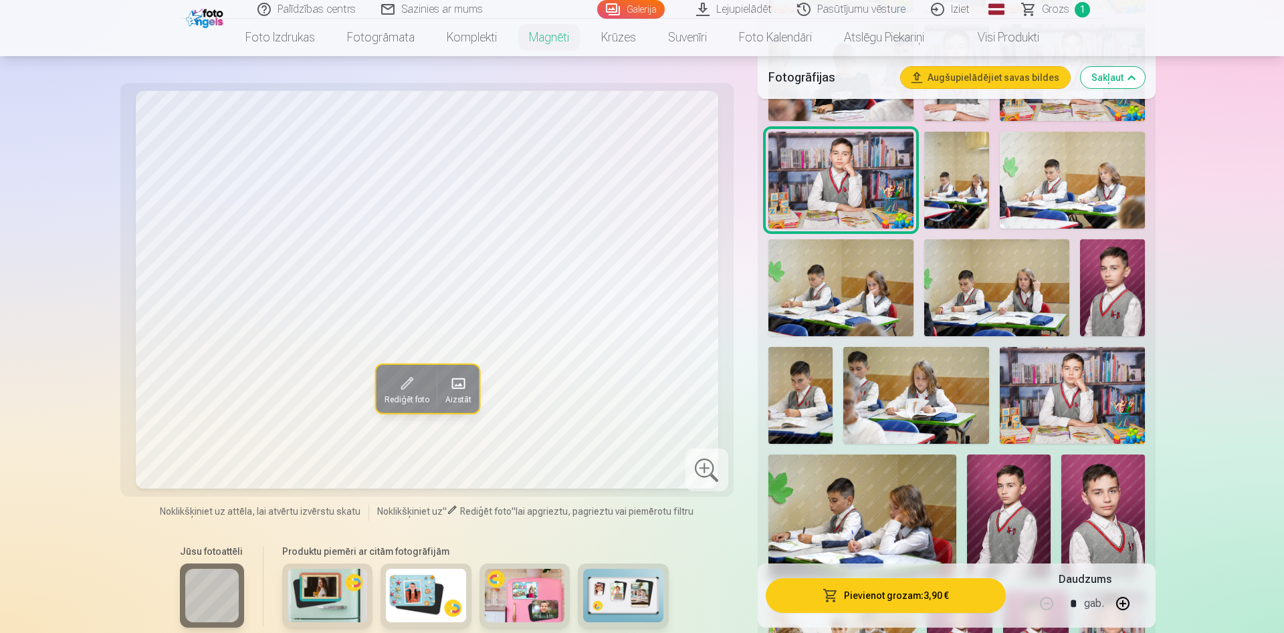
click at [1118, 287] on img at bounding box center [1112, 287] width 65 height 97
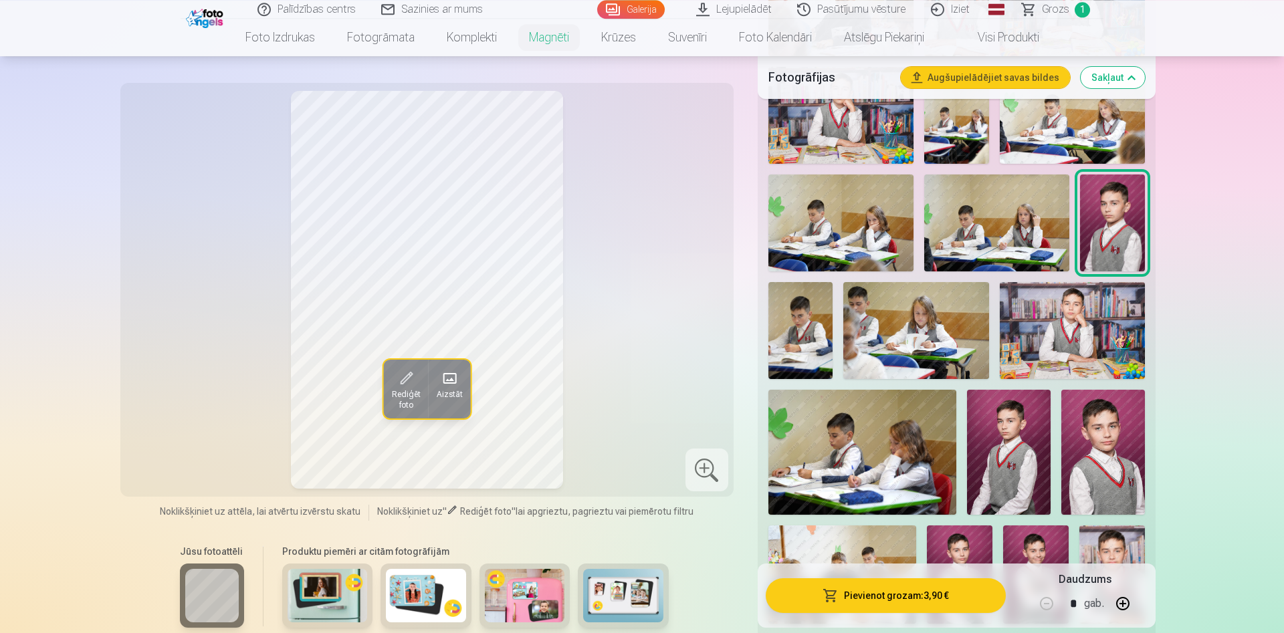
scroll to position [750, 0]
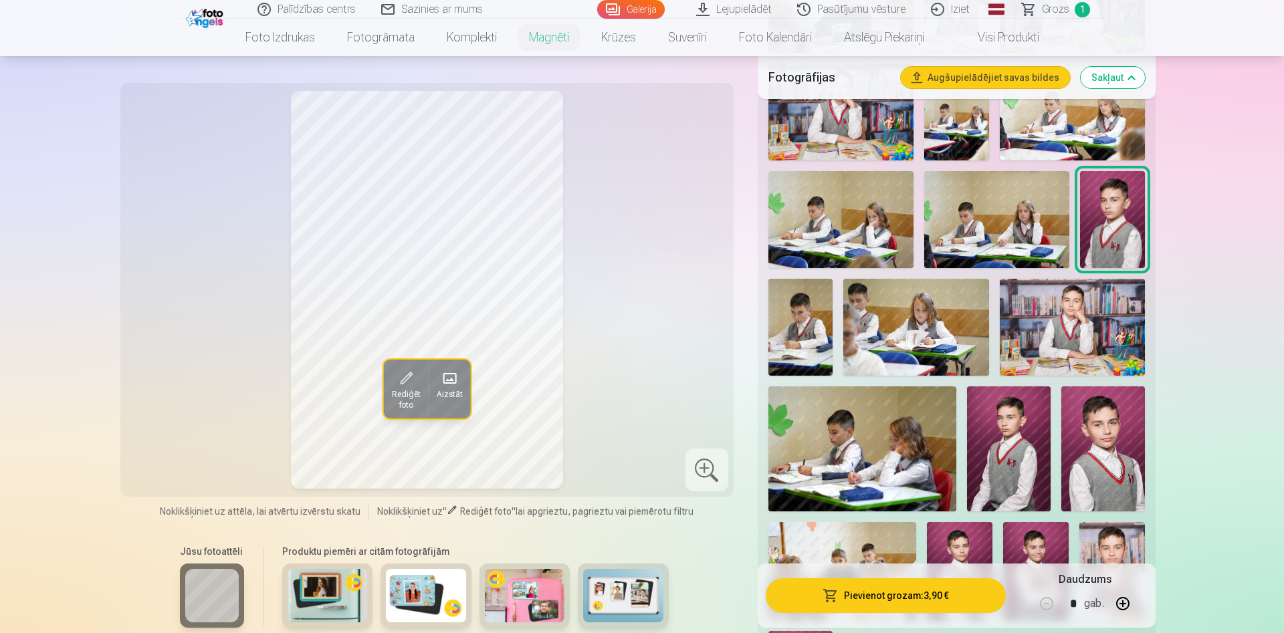
click at [1125, 413] on img at bounding box center [1103, 448] width 84 height 125
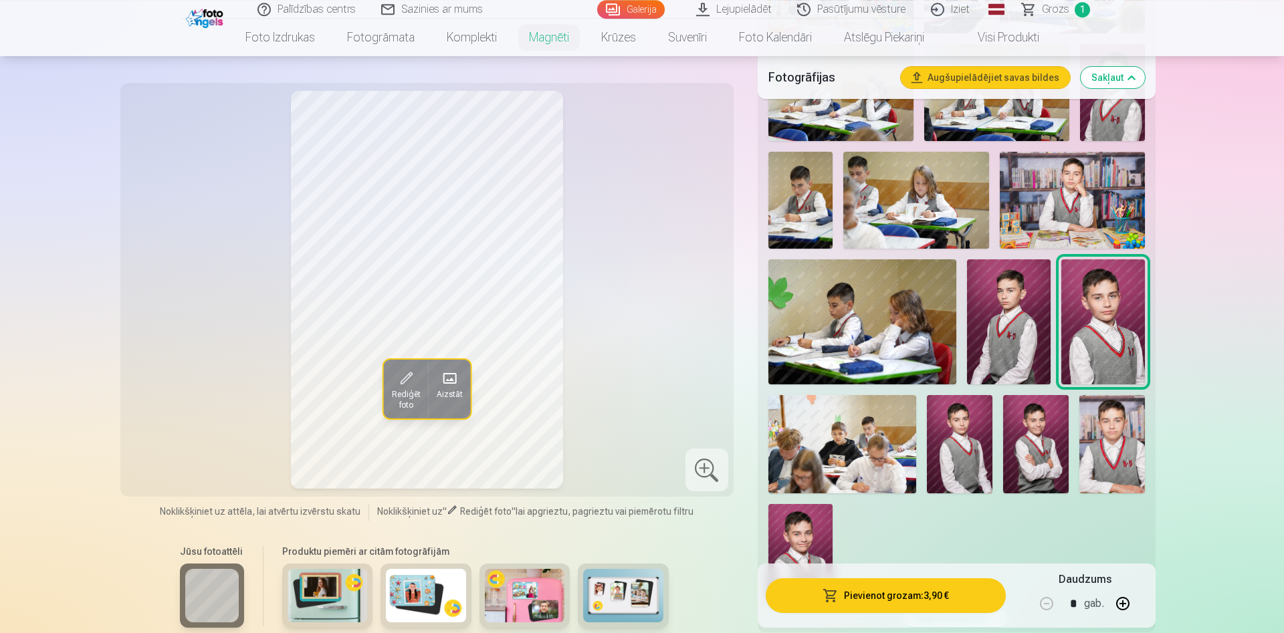
scroll to position [887, 0]
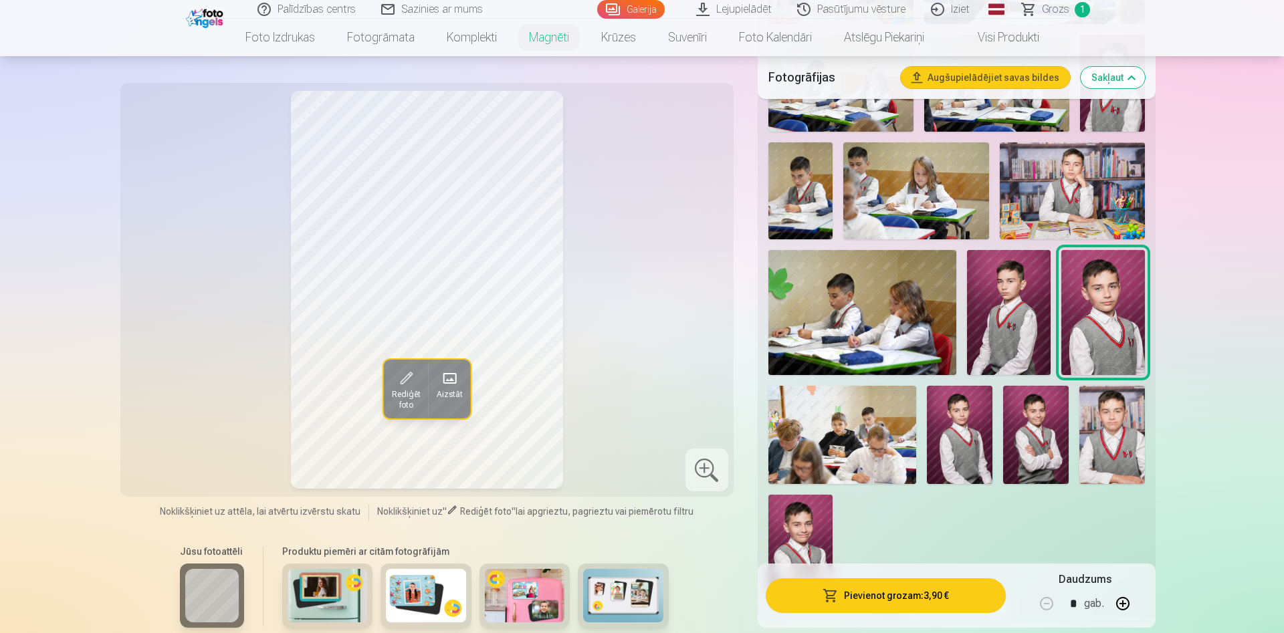
click at [1021, 308] on img at bounding box center [1009, 313] width 84 height 126
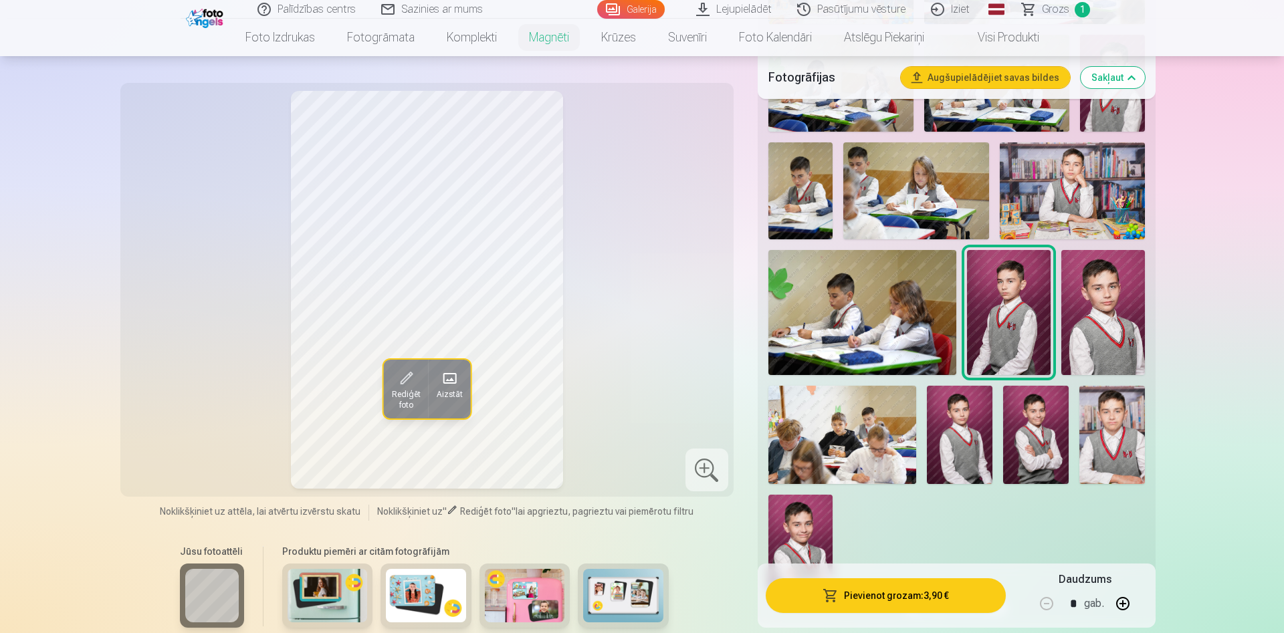
click at [1135, 316] on img at bounding box center [1103, 312] width 84 height 125
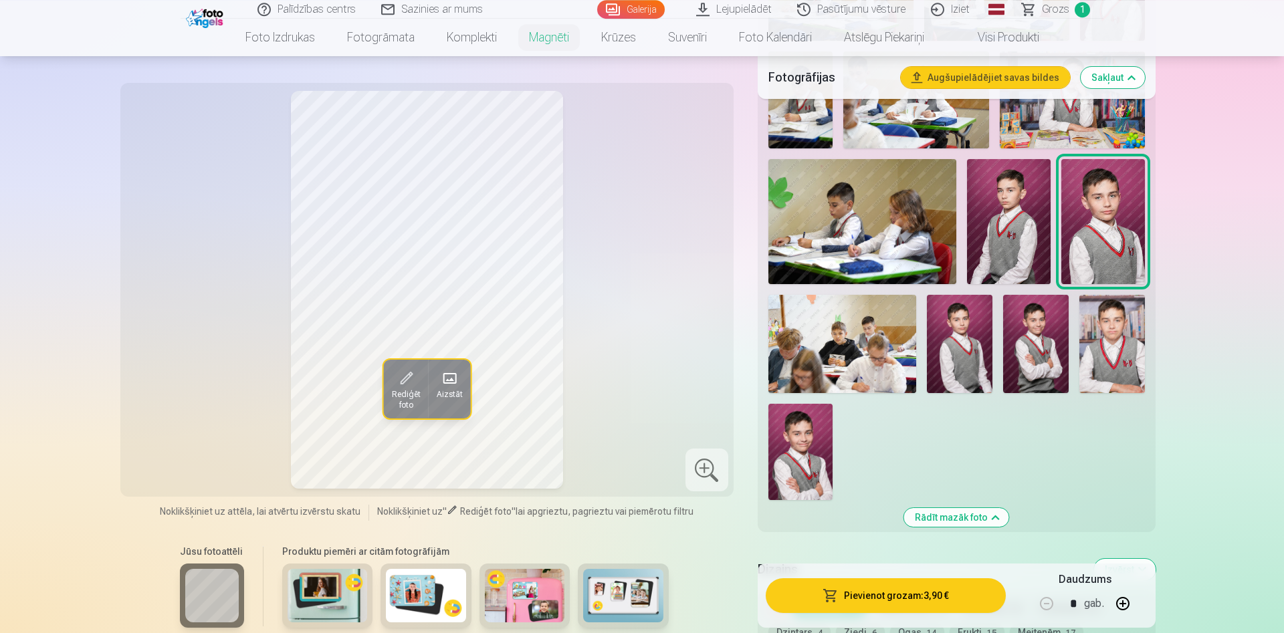
scroll to position [1023, 0]
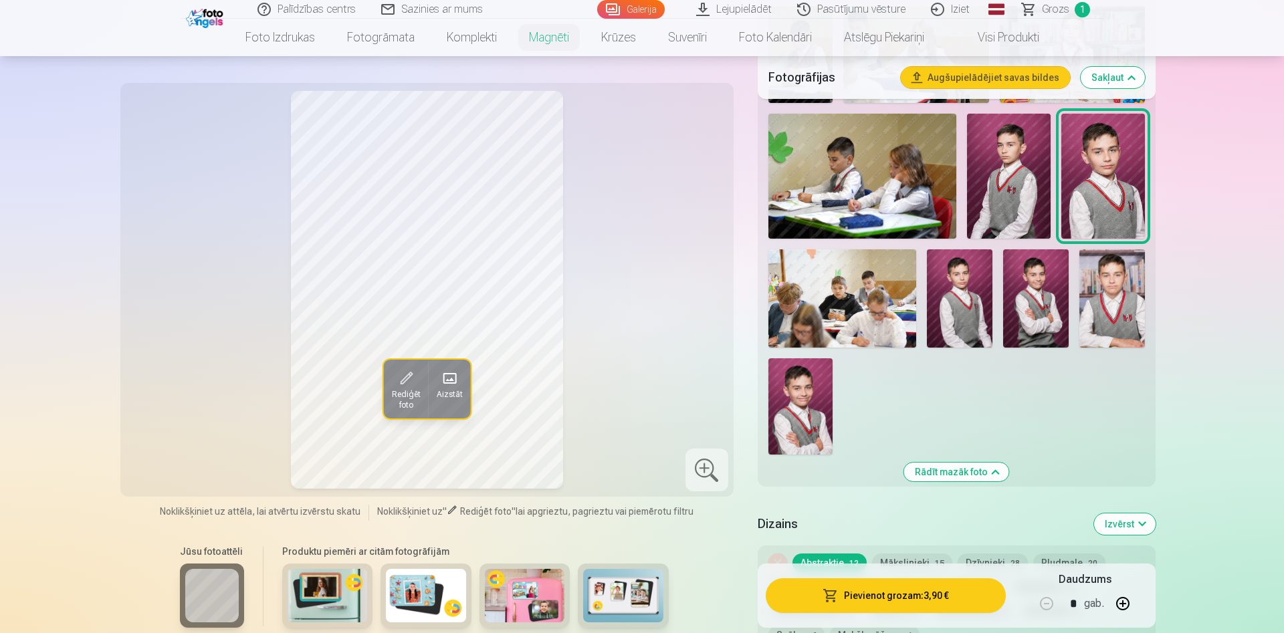
click at [874, 594] on button "Pievienot grozam : 3,90 €" at bounding box center [886, 595] width 240 height 35
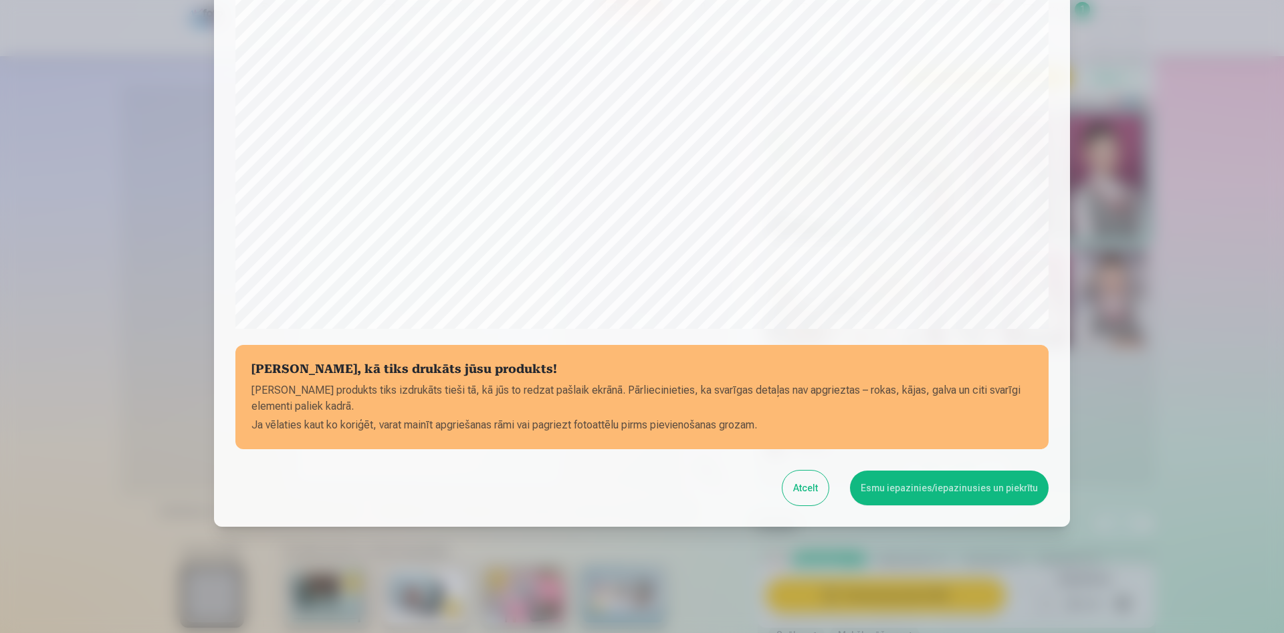
scroll to position [330, 0]
click at [956, 493] on button "Esmu iepazinies/iepazinusies un piekrītu" at bounding box center [949, 487] width 199 height 35
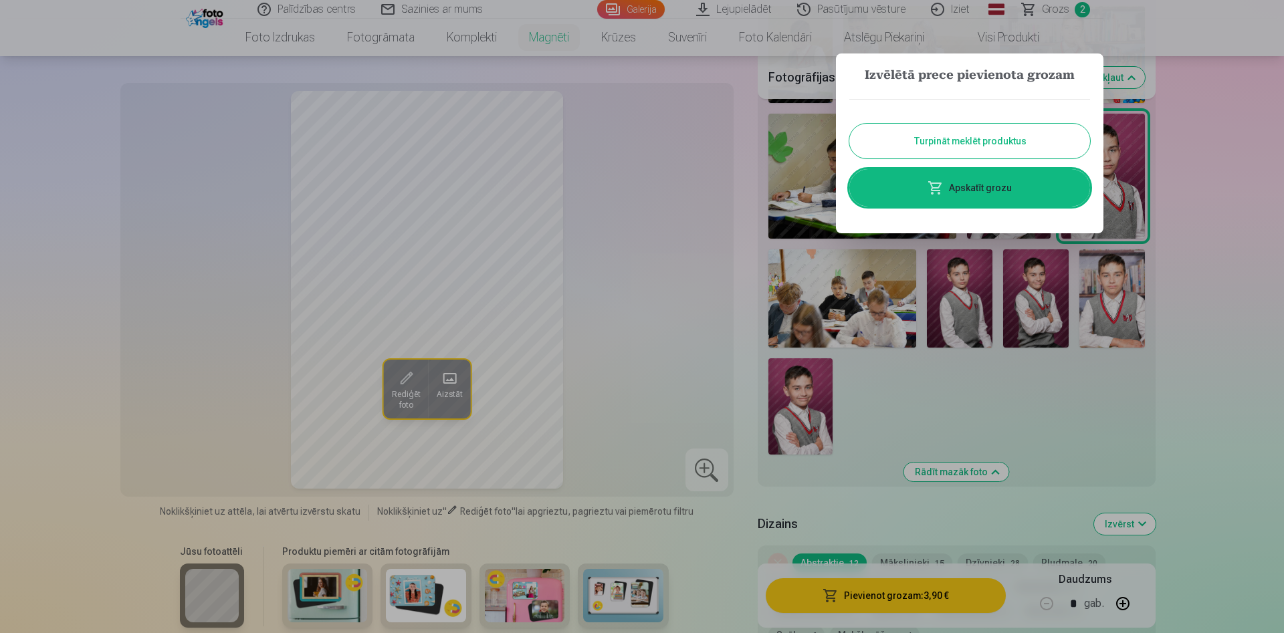
click at [1005, 197] on link "Apskatīt grozu" at bounding box center [969, 187] width 241 height 37
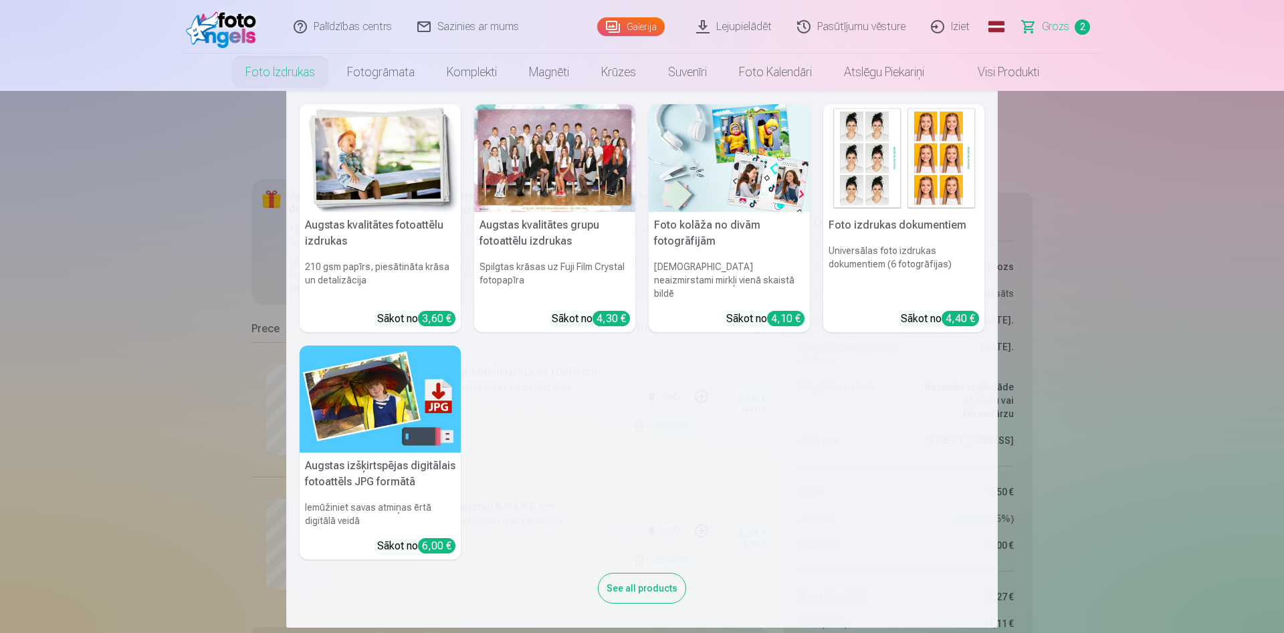
click at [262, 74] on link "Foto izdrukas" at bounding box center [280, 71] width 102 height 37
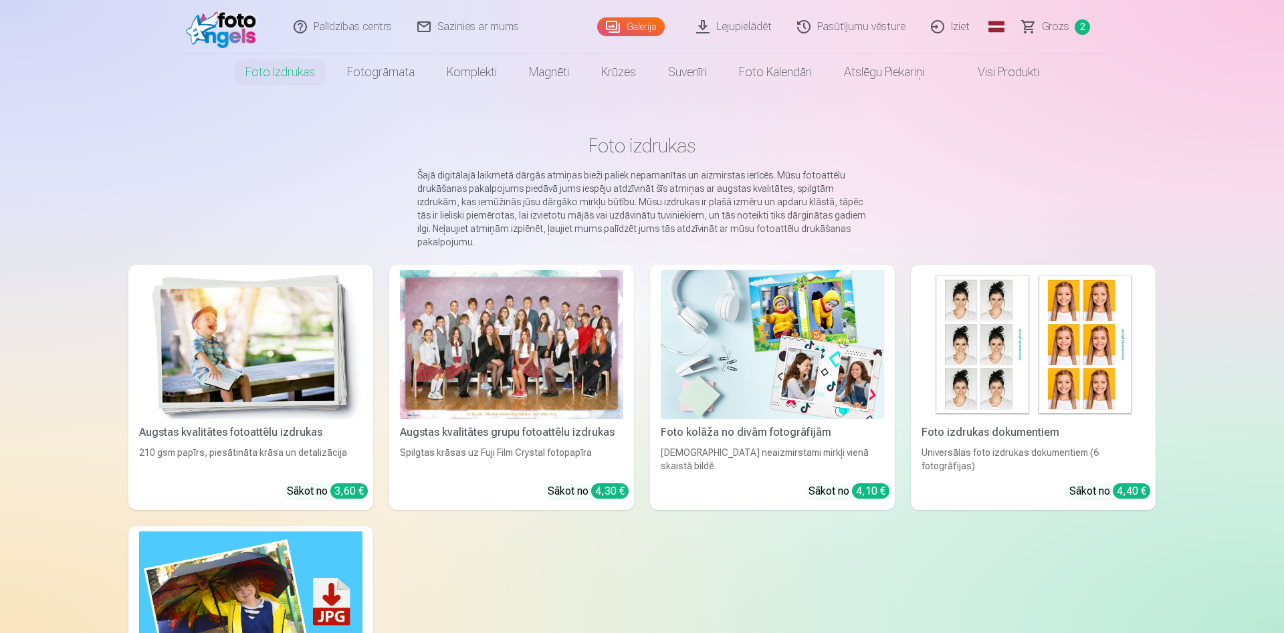
click at [293, 328] on img at bounding box center [250, 344] width 223 height 149
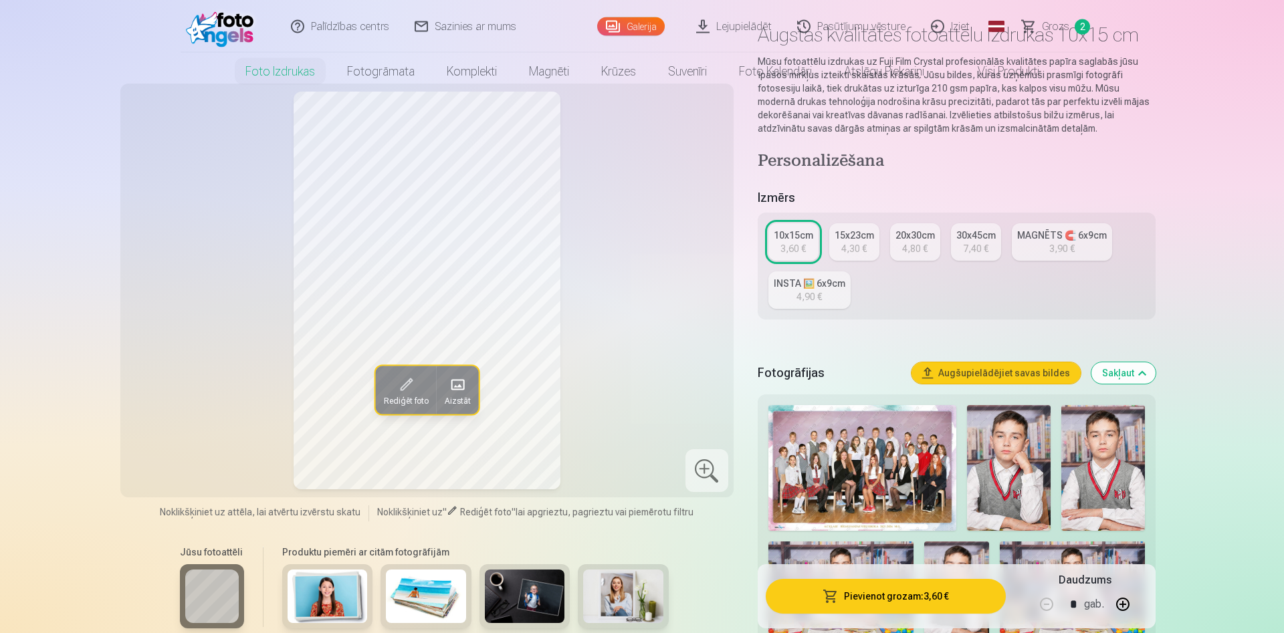
scroll to position [273, 0]
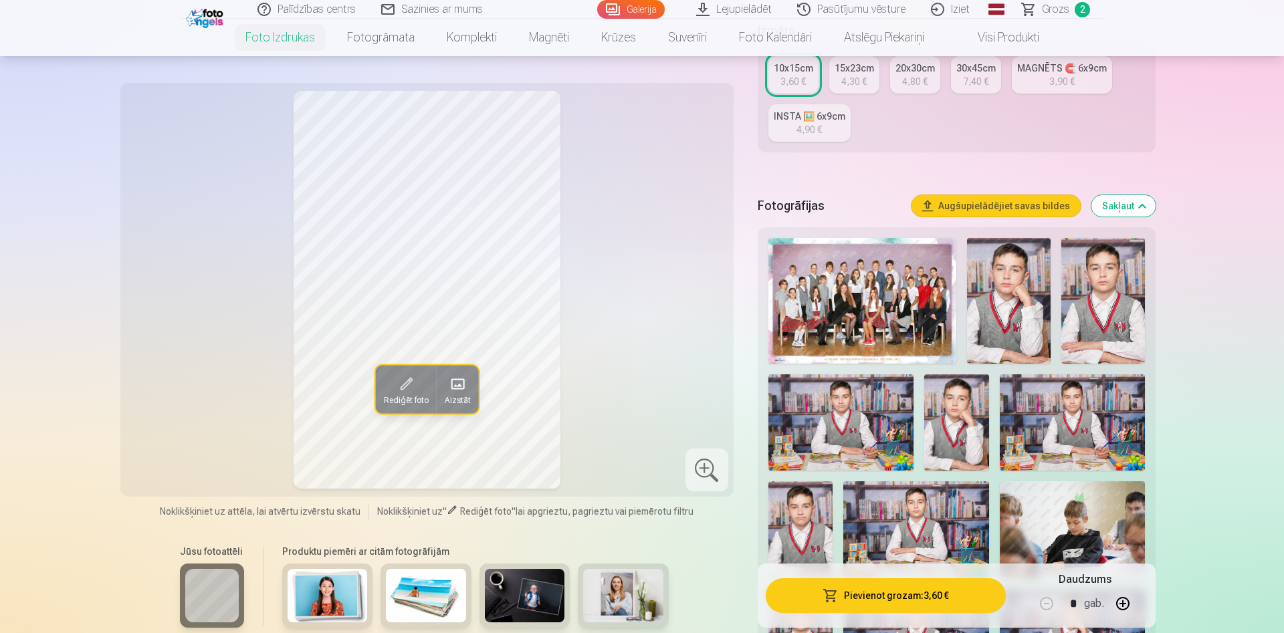
click at [800, 302] on img at bounding box center [862, 301] width 188 height 126
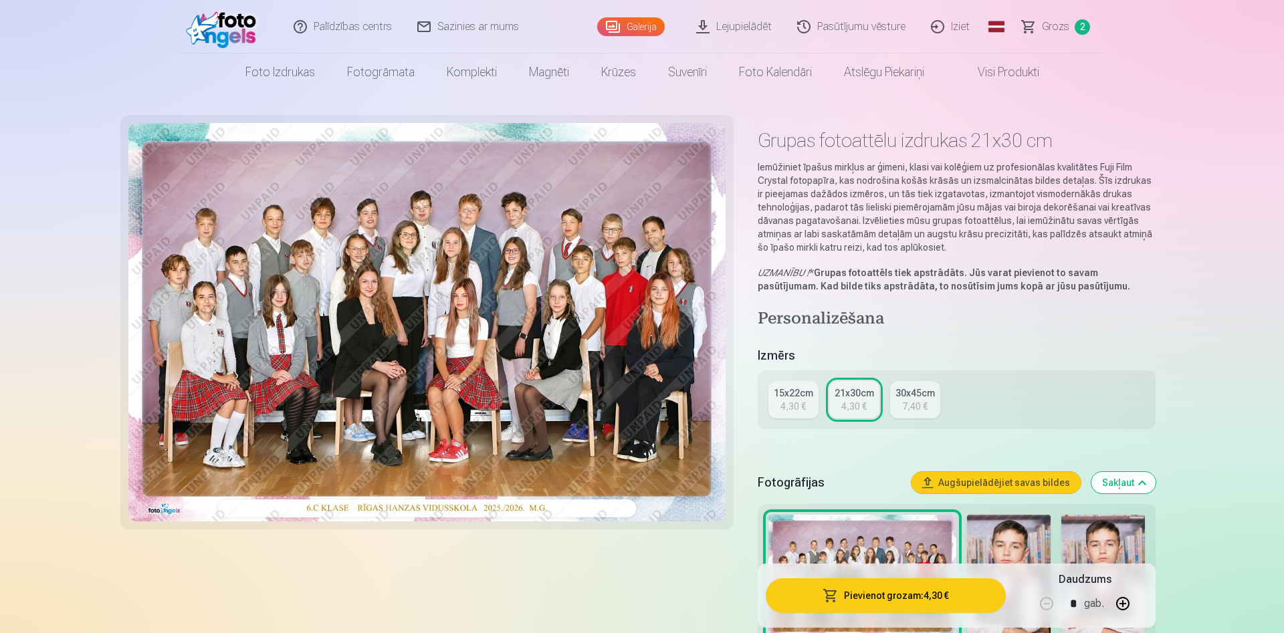
click at [263, 291] on img at bounding box center [426, 322] width 597 height 398
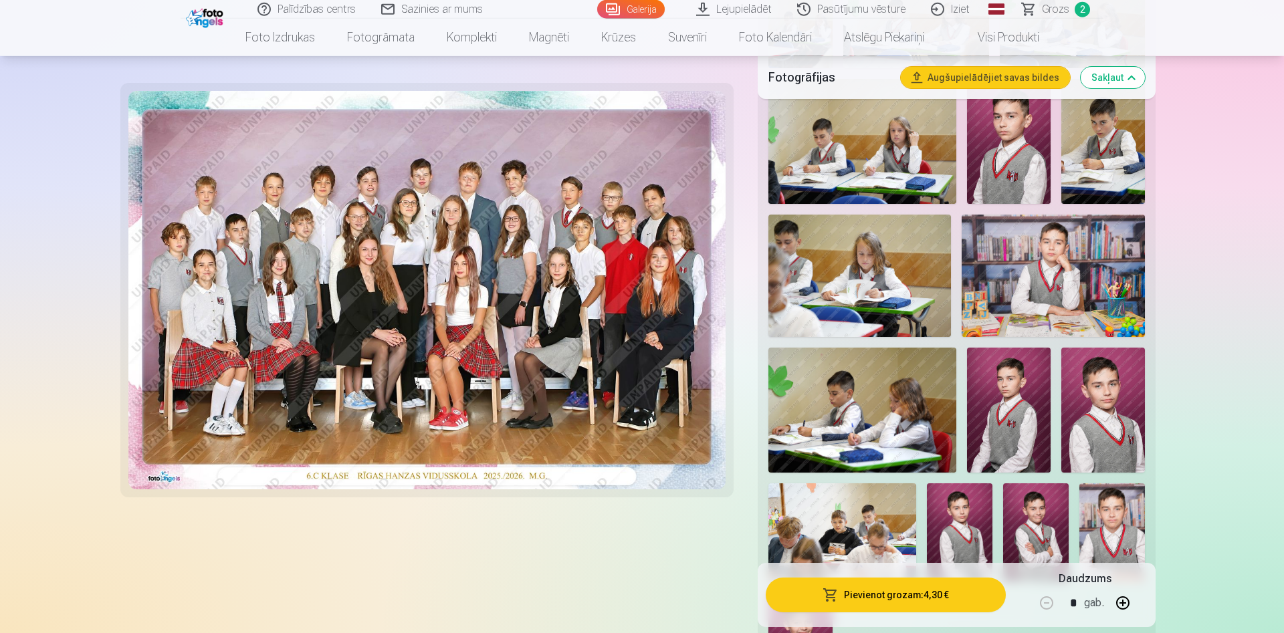
scroll to position [1091, 0]
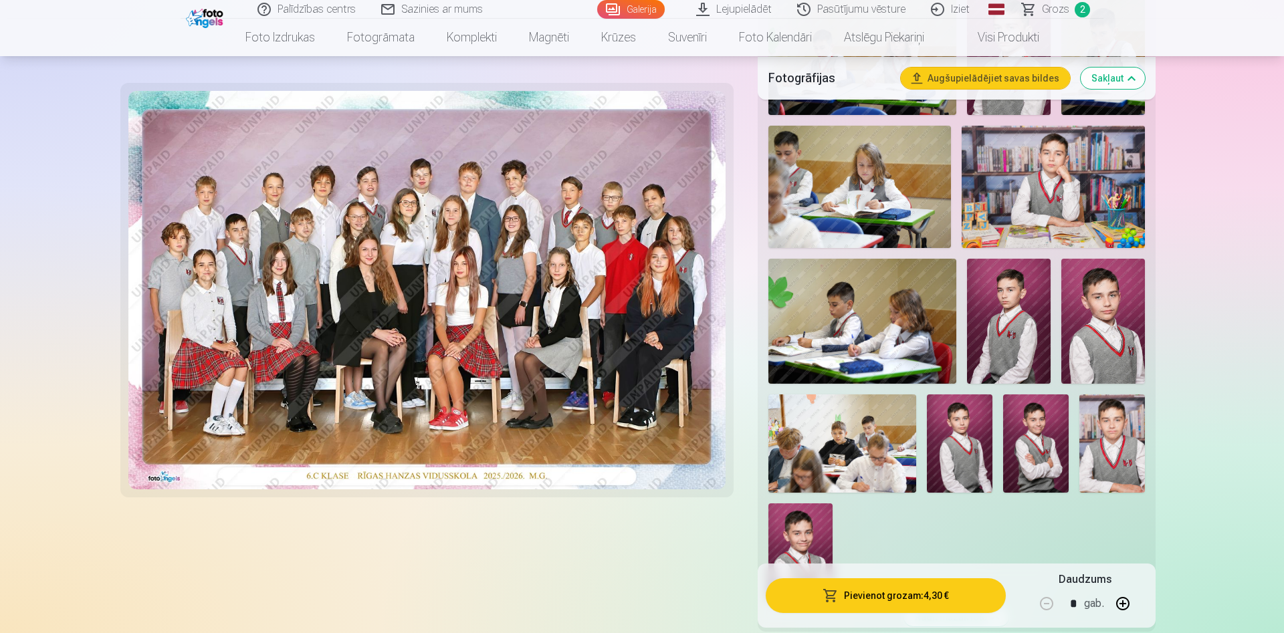
click at [1024, 455] on img at bounding box center [1036, 443] width 66 height 98
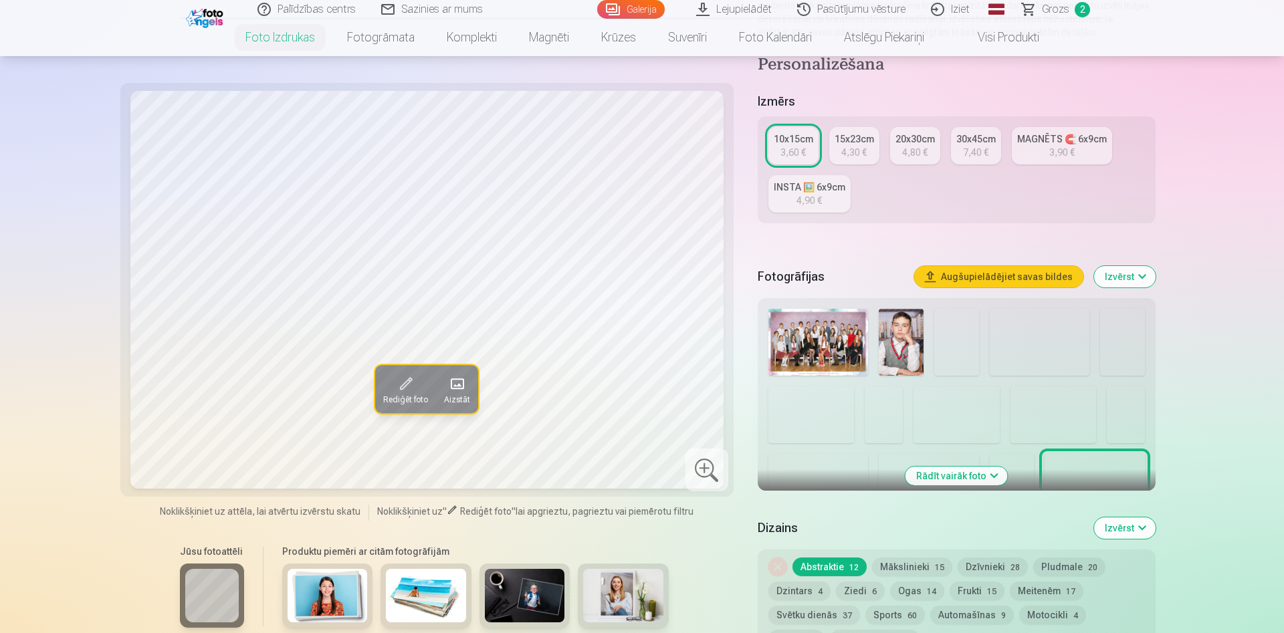
scroll to position [273, 0]
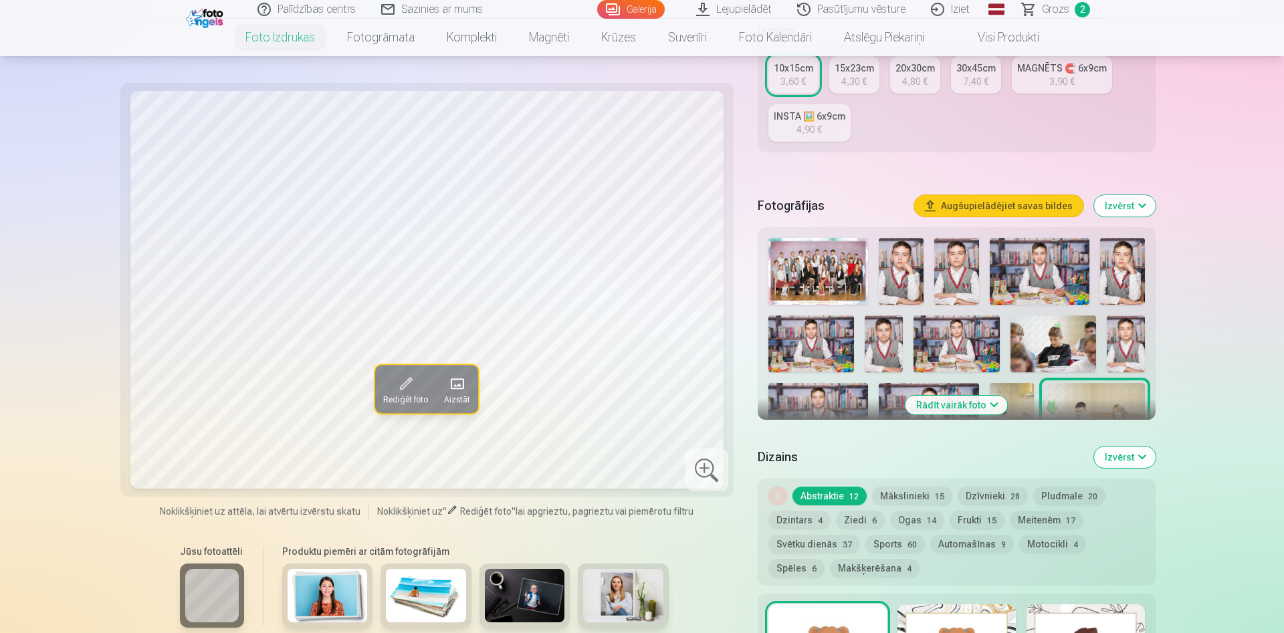
click at [996, 404] on button "Rādīt vairāk foto" at bounding box center [956, 405] width 102 height 19
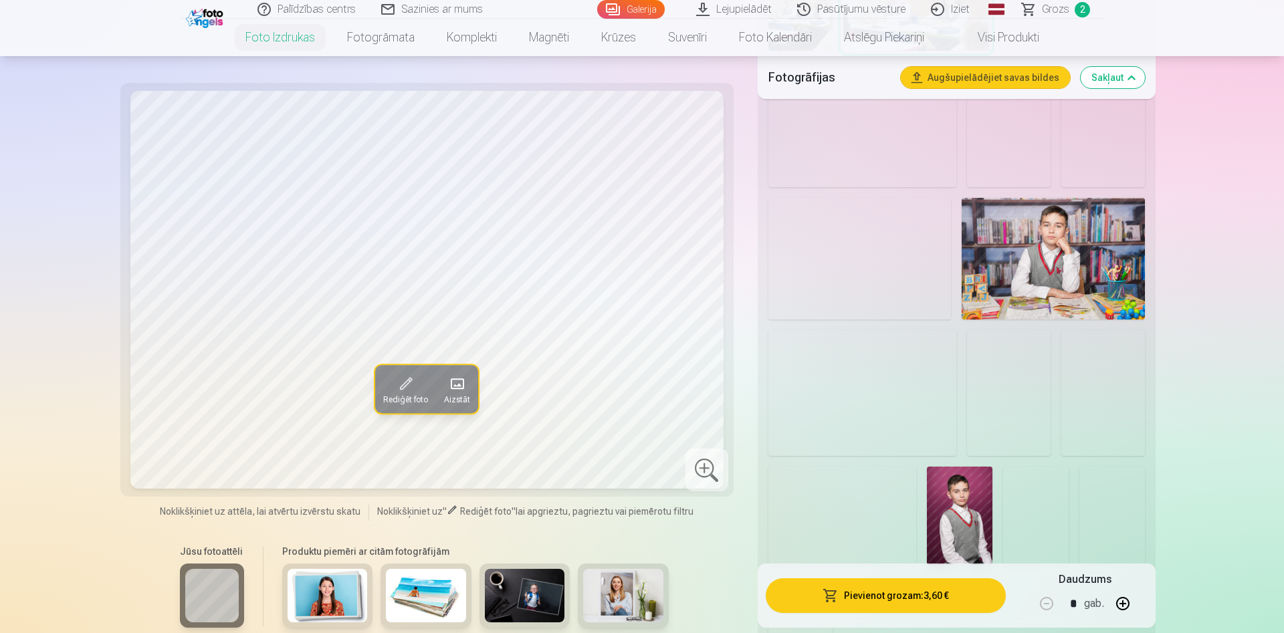
scroll to position [1023, 0]
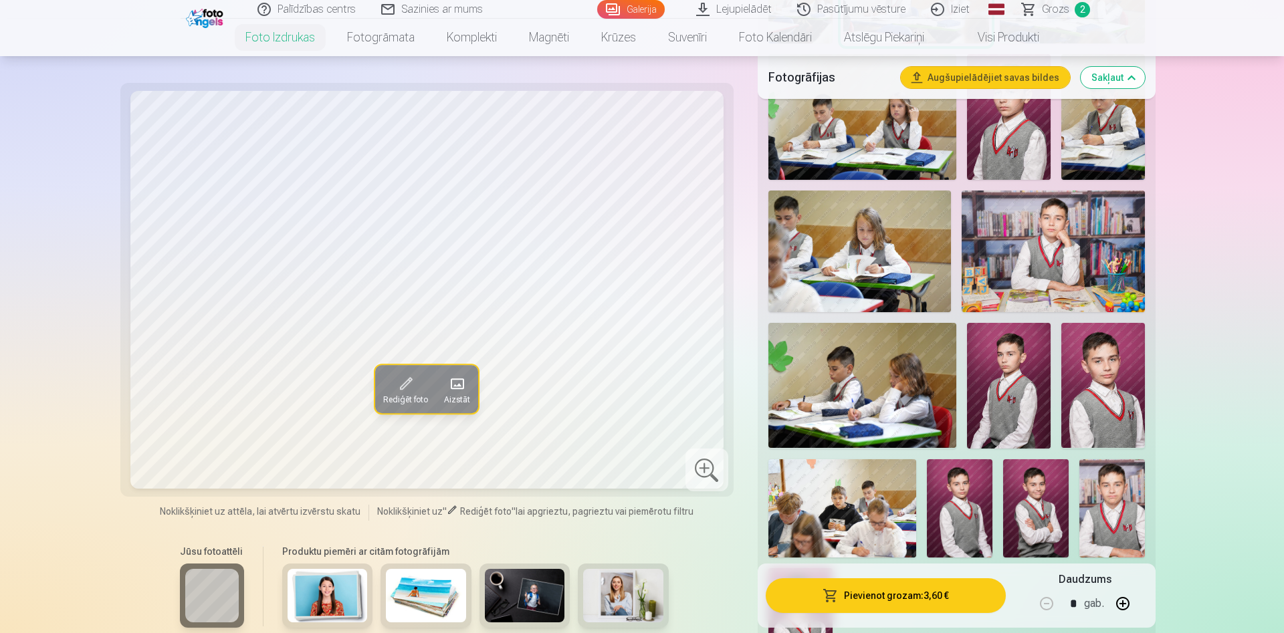
click at [1090, 387] on img at bounding box center [1103, 385] width 84 height 125
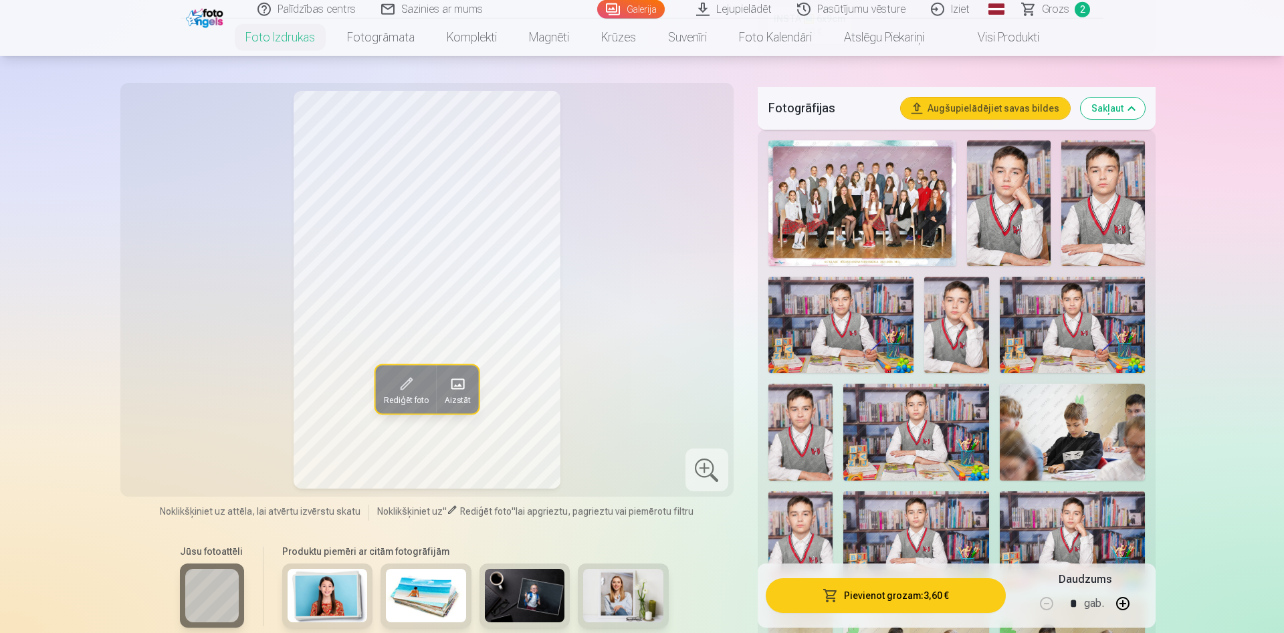
scroll to position [341, 0]
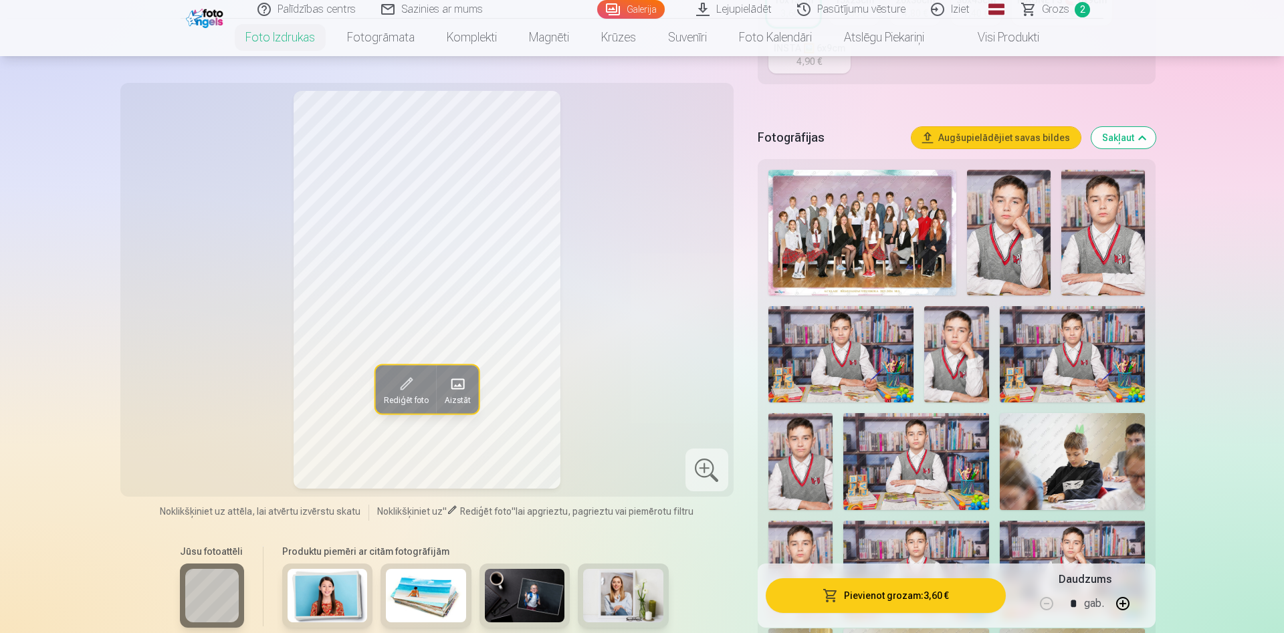
click at [897, 214] on img at bounding box center [862, 233] width 188 height 126
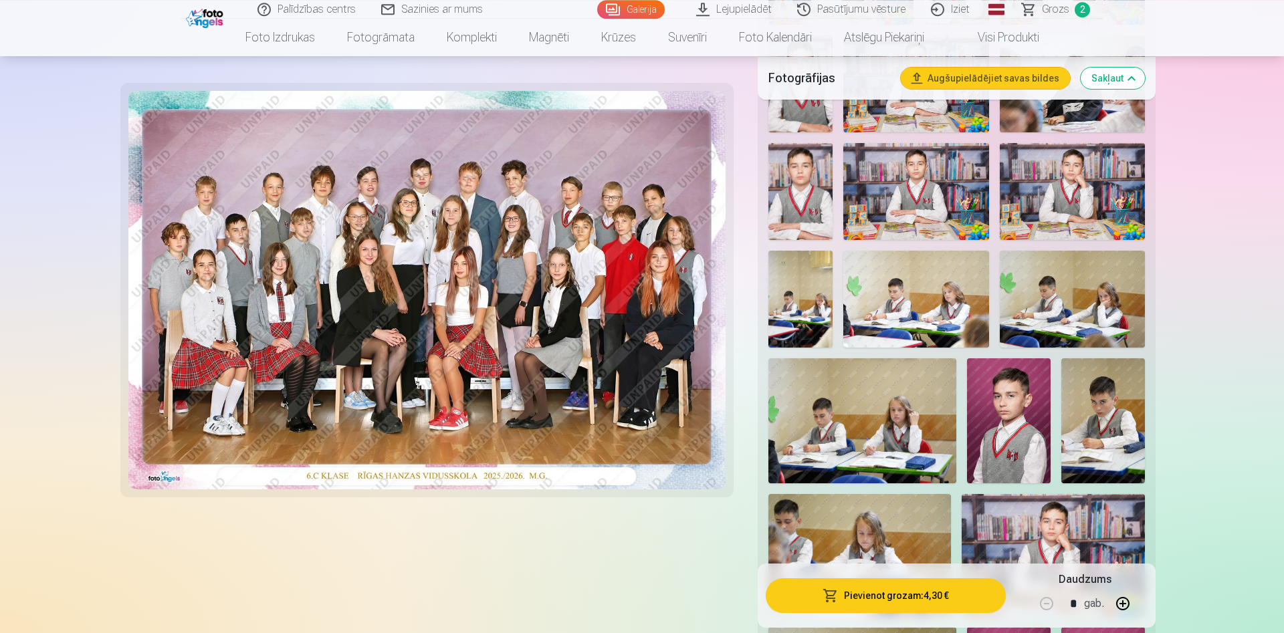
scroll to position [750, 0]
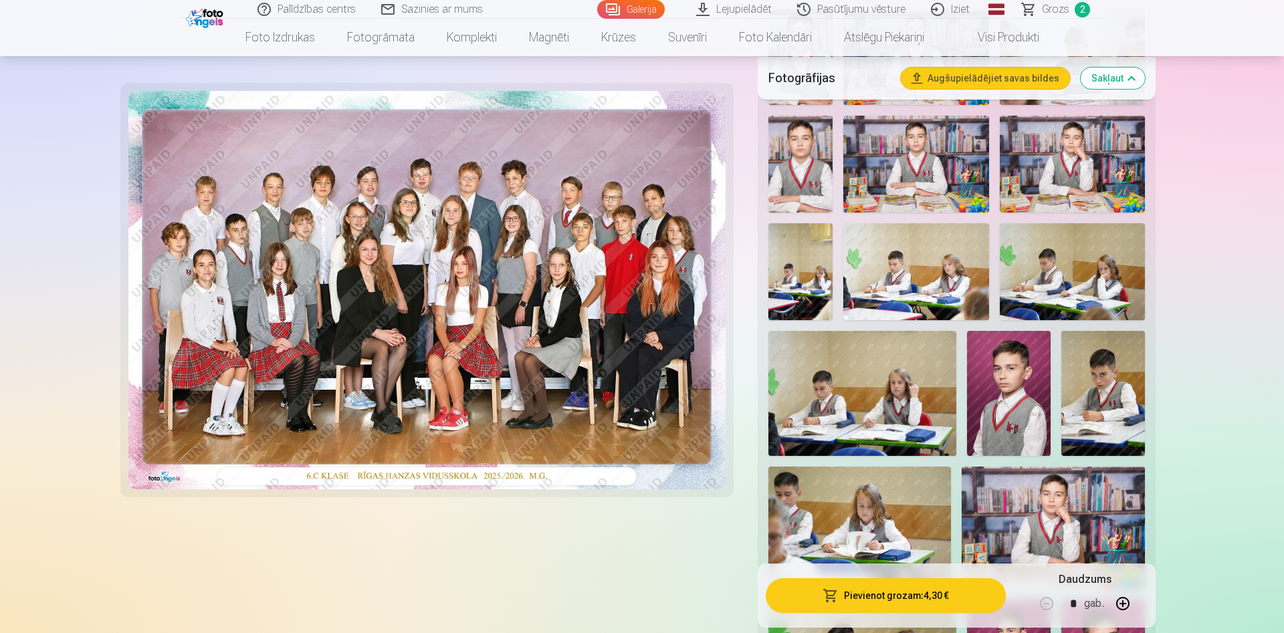
click at [919, 279] on img at bounding box center [915, 271] width 145 height 97
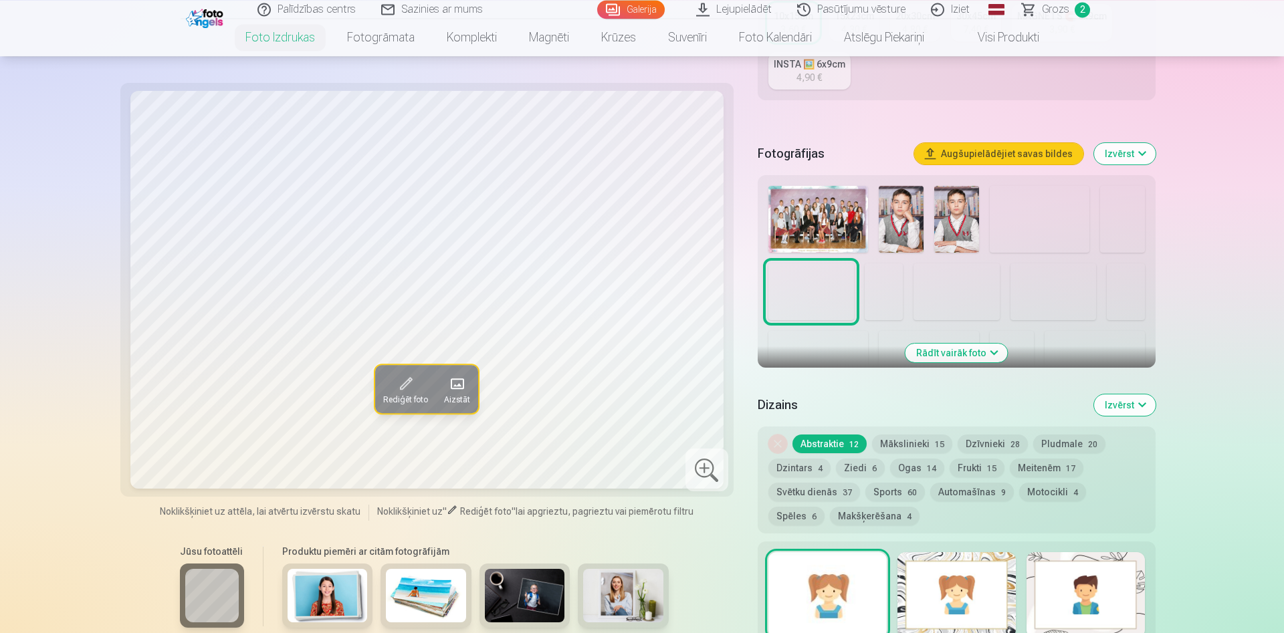
scroll to position [341, 0]
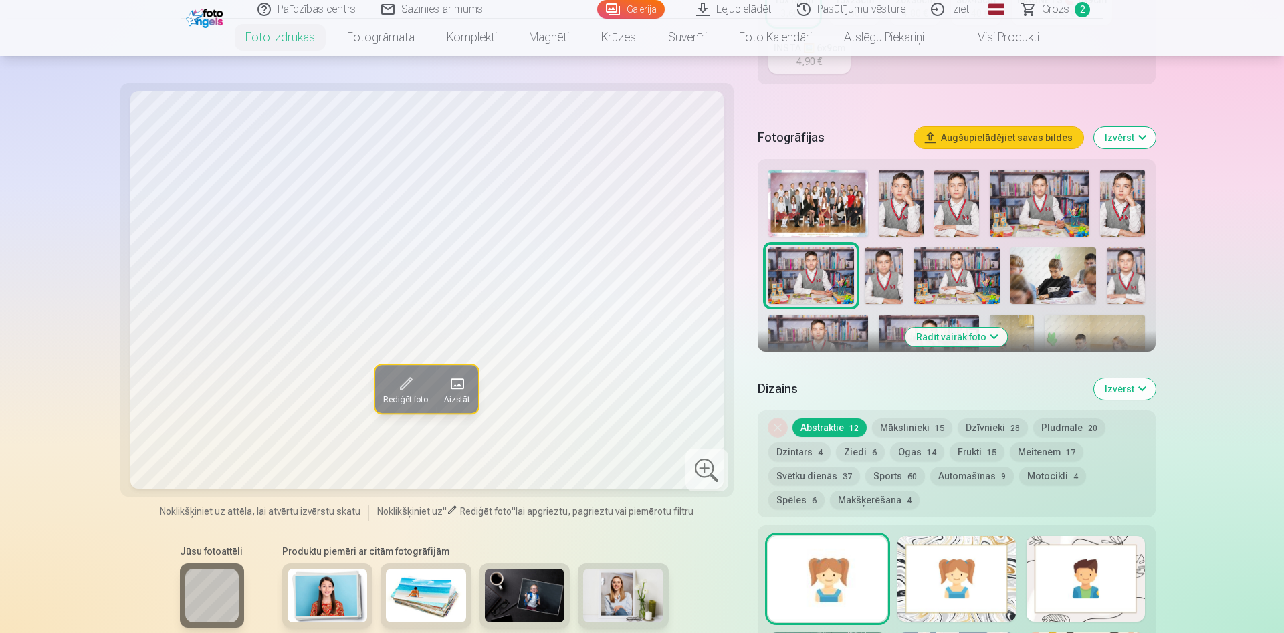
click at [938, 337] on button "Rādīt vairāk foto" at bounding box center [956, 337] width 102 height 19
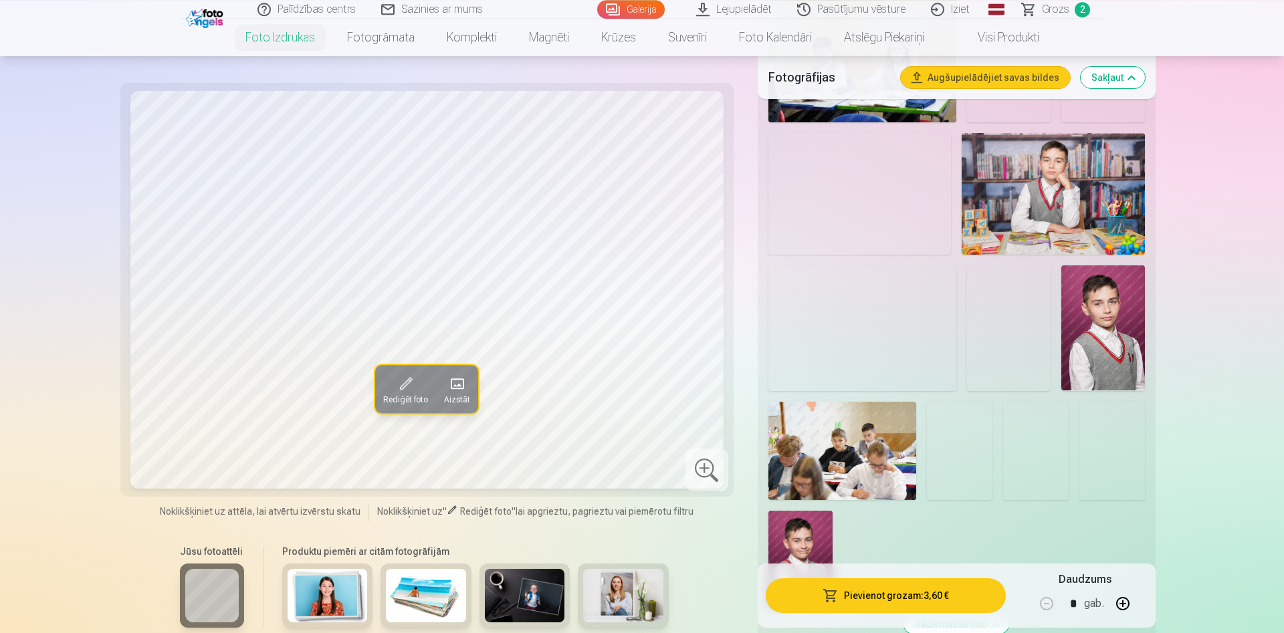
scroll to position [1159, 0]
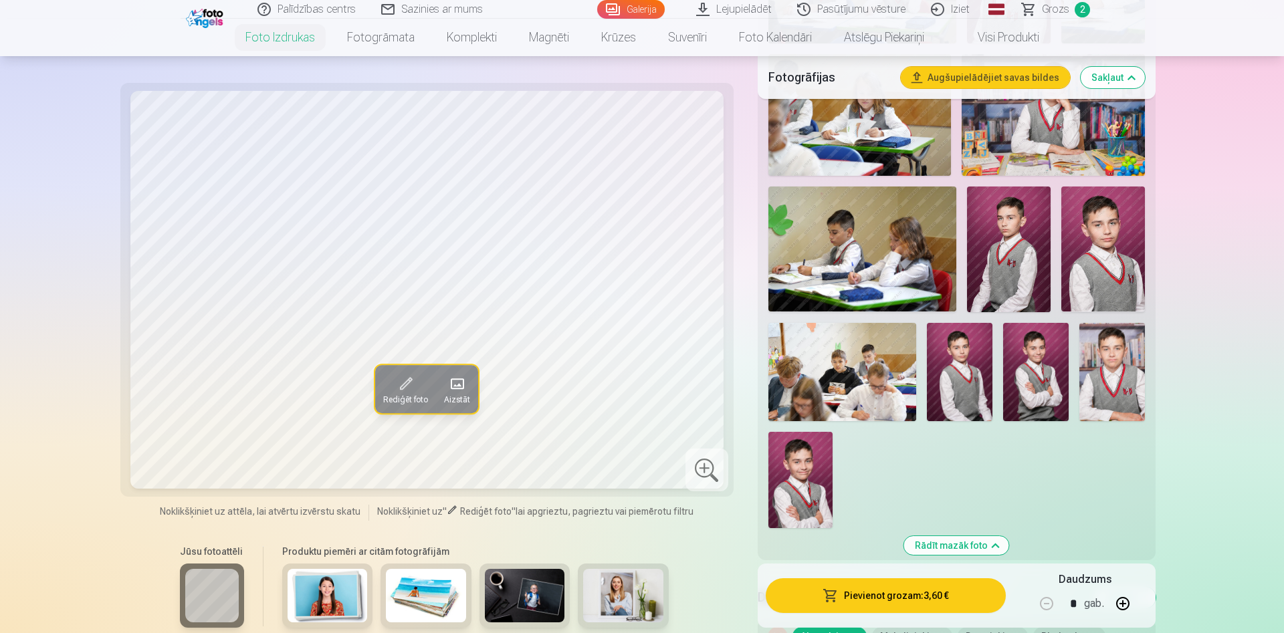
click at [1051, 15] on span "Grozs" at bounding box center [1055, 9] width 27 height 16
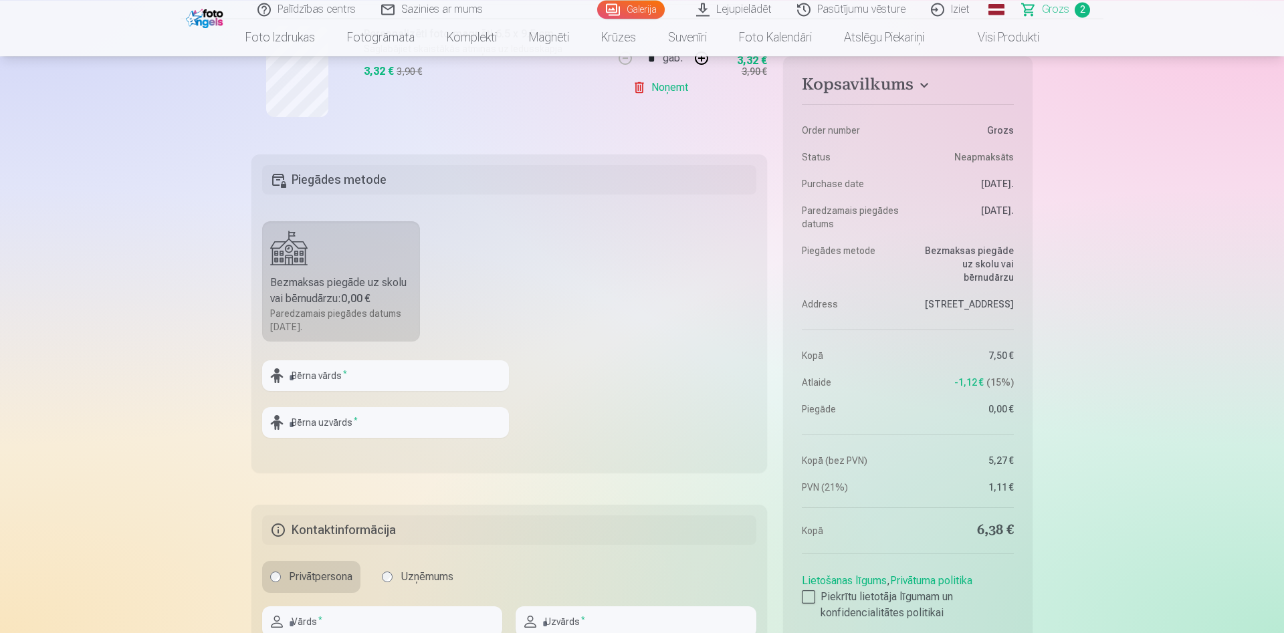
scroll to position [477, 0]
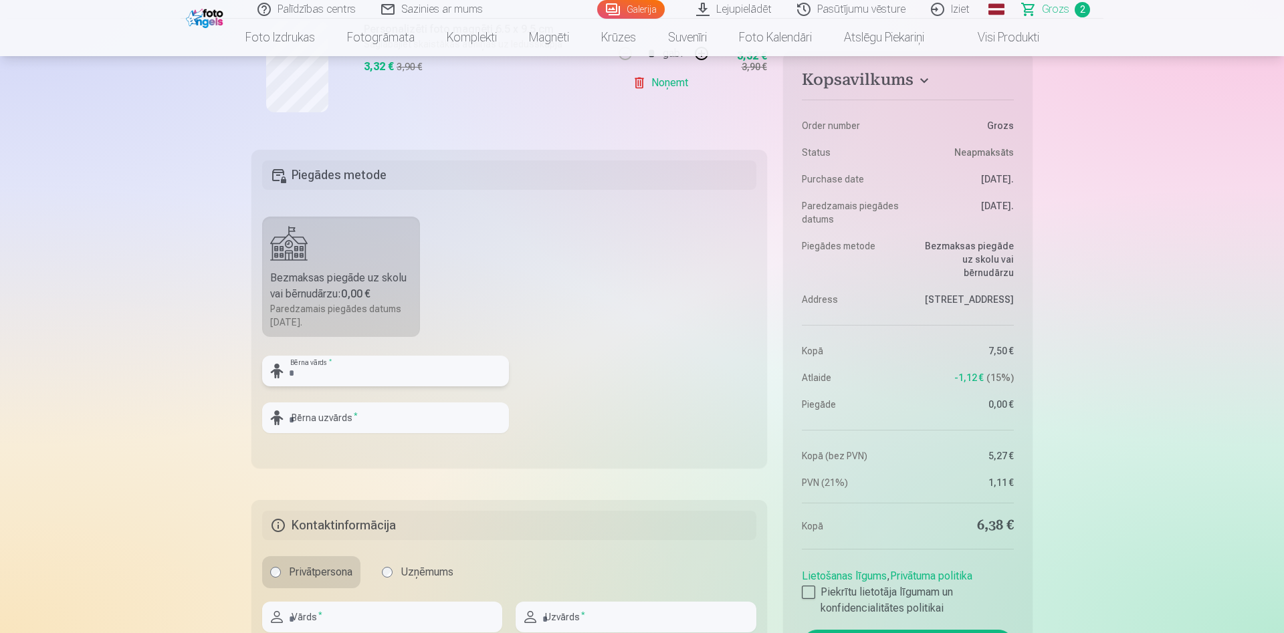
click at [426, 371] on input "text" at bounding box center [385, 371] width 247 height 31
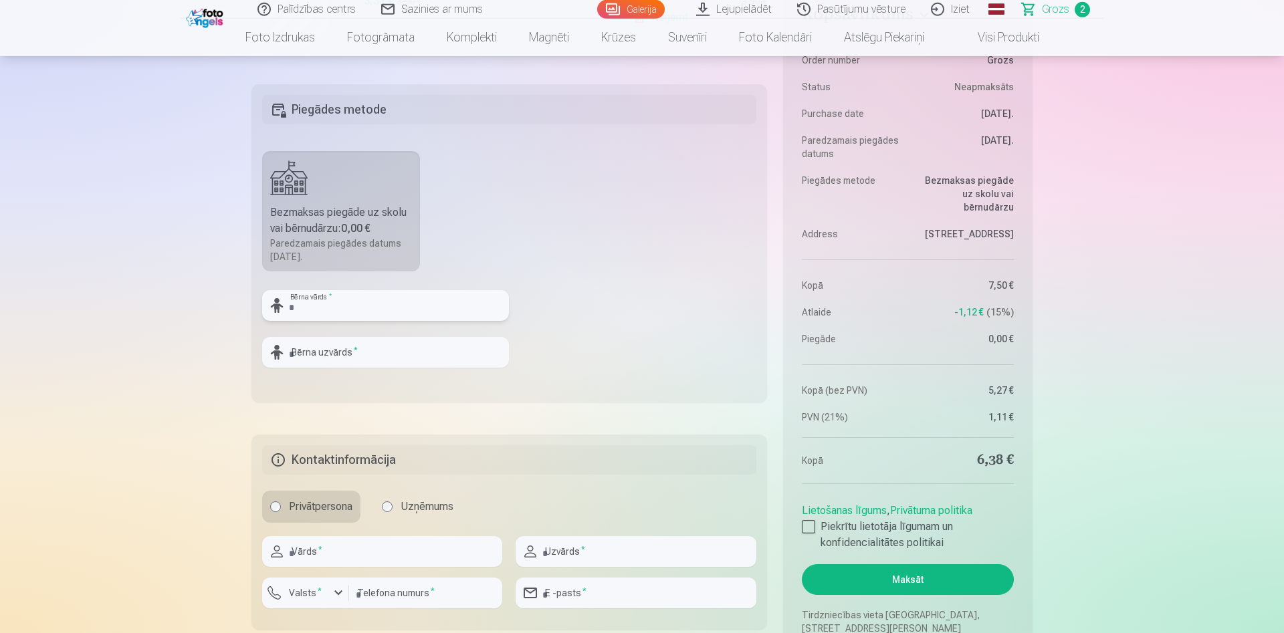
scroll to position [546, 0]
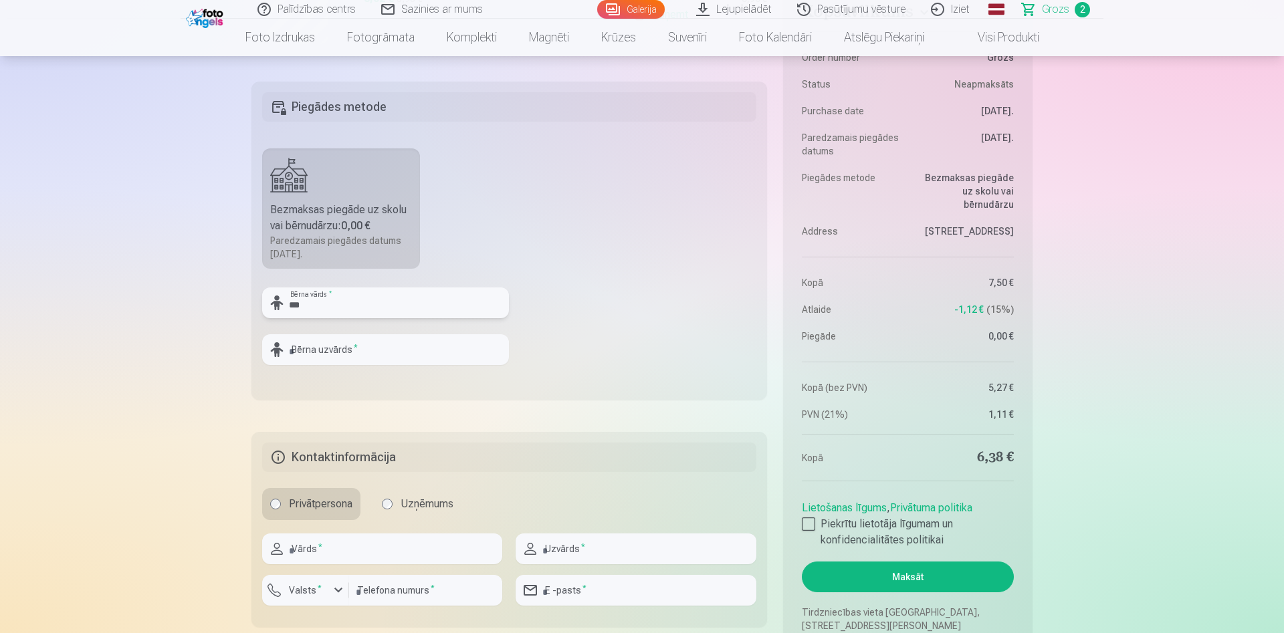
type input "***"
click at [400, 348] on input "text" at bounding box center [385, 349] width 247 height 31
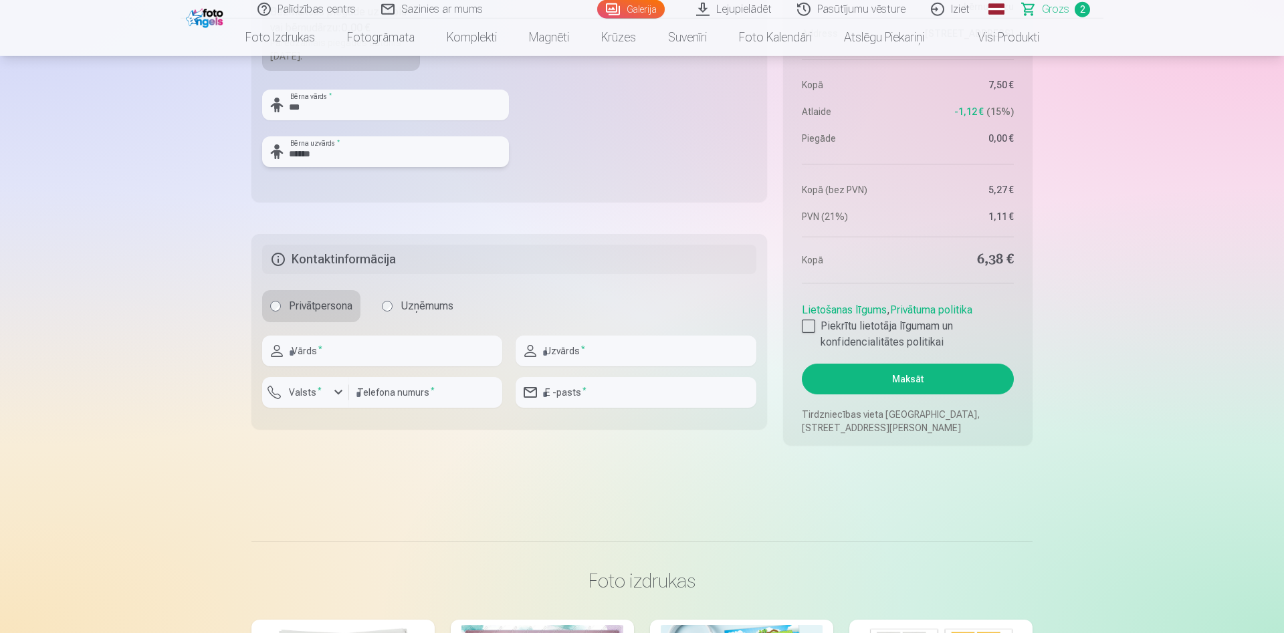
scroll to position [750, 0]
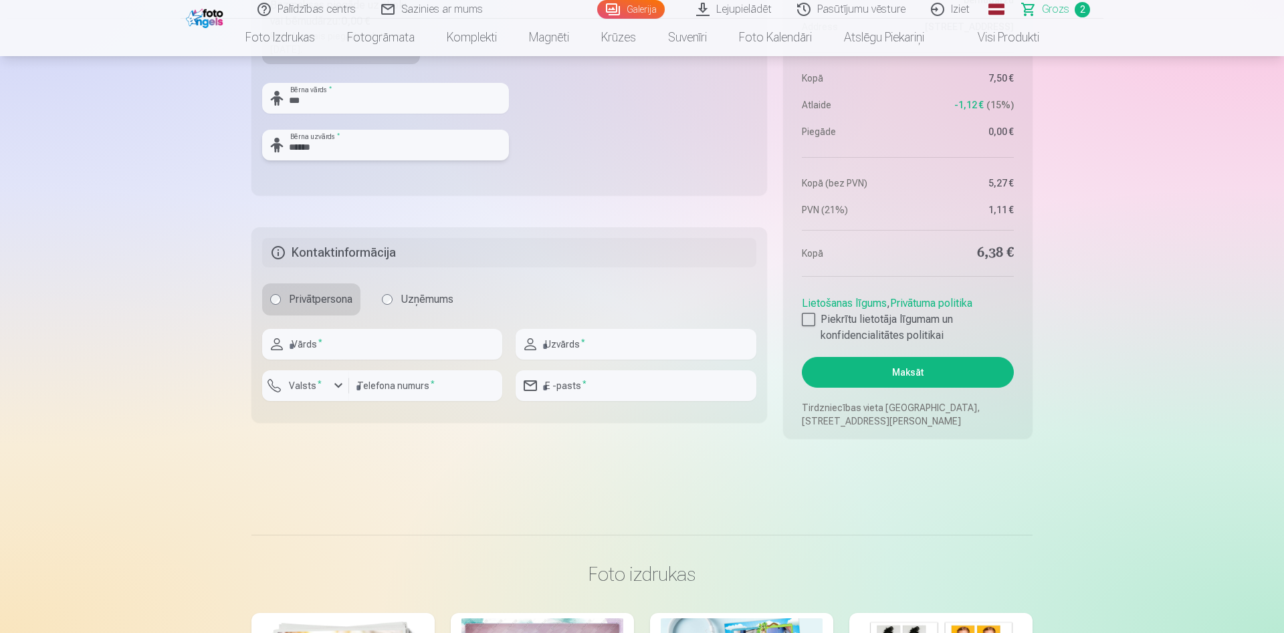
type input "******"
click at [361, 353] on input "text" at bounding box center [382, 344] width 240 height 31
type input "*"
type input "***"
click at [602, 347] on input "text" at bounding box center [635, 344] width 240 height 31
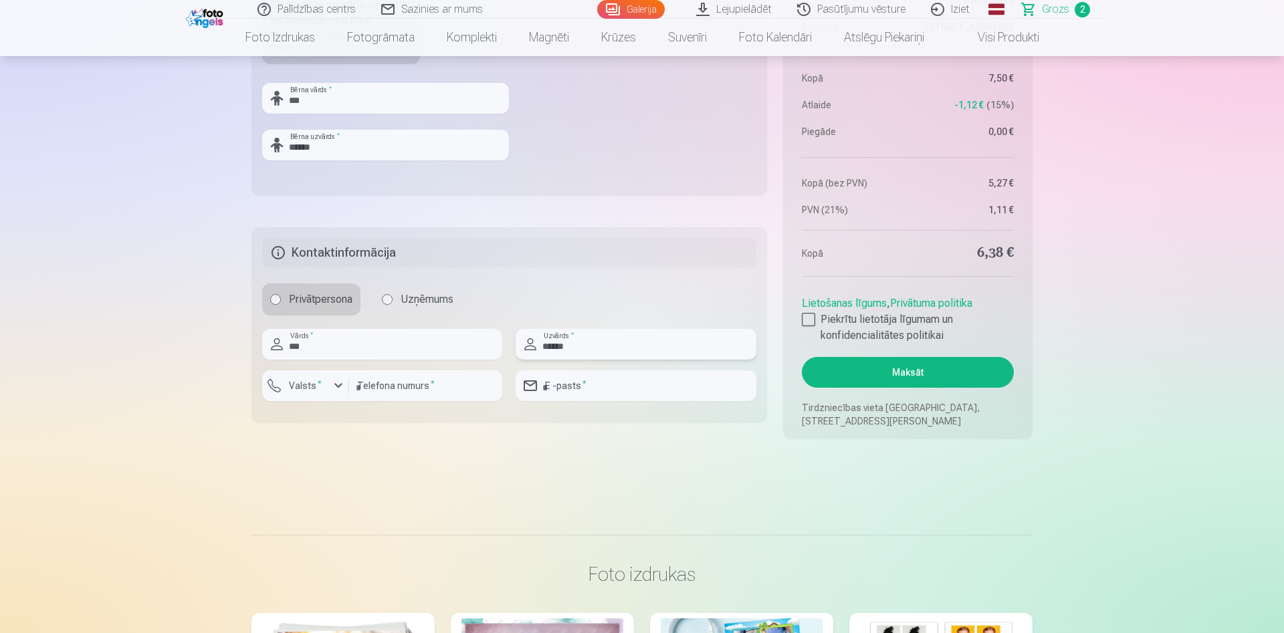
type input "******"
click at [310, 391] on label "Valsts *" at bounding box center [304, 385] width 43 height 13
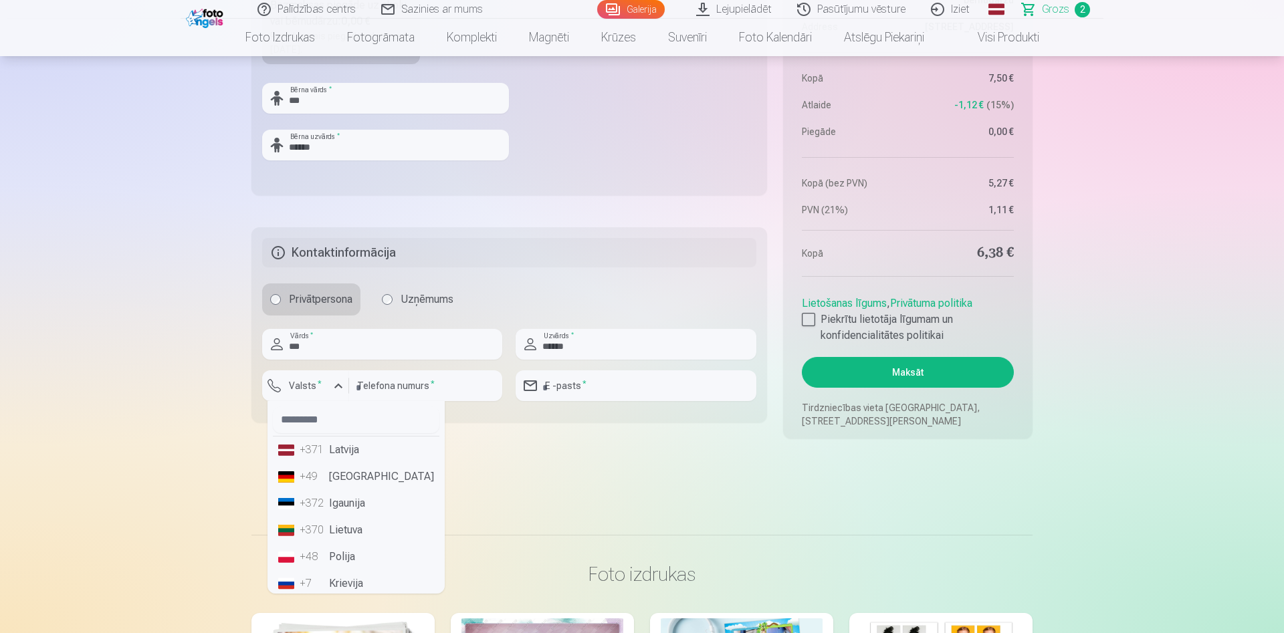
click at [329, 448] on li "+371 Latvija" at bounding box center [356, 450] width 166 height 27
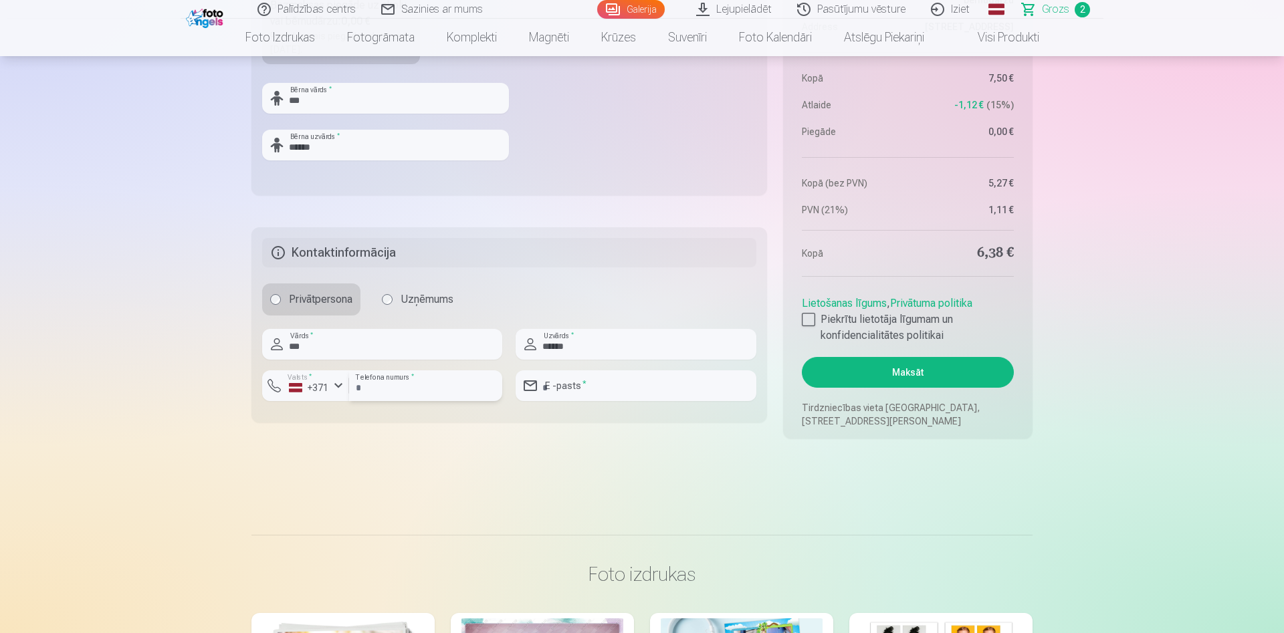
click at [373, 396] on input "number" at bounding box center [425, 385] width 153 height 31
type input "********"
click at [597, 394] on input "email" at bounding box center [635, 385] width 240 height 31
type input "**********"
click at [797, 317] on aside "Kopsavilkums Order number Grozs Status Neapmaksāts Purchase date 9.10.2025. Par…" at bounding box center [907, 109] width 249 height 660
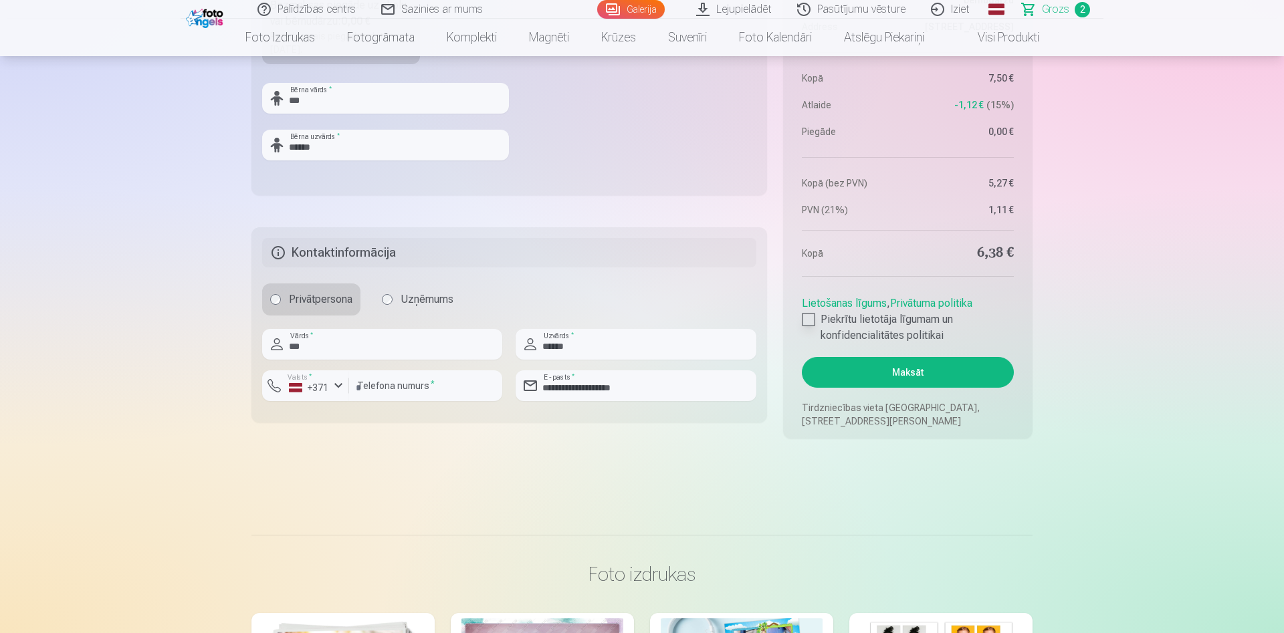
click at [808, 324] on div at bounding box center [808, 319] width 13 height 13
click at [987, 381] on button "Maksāt" at bounding box center [908, 372] width 212 height 31
